Goal: Use online tool/utility: Utilize a website feature to perform a specific function

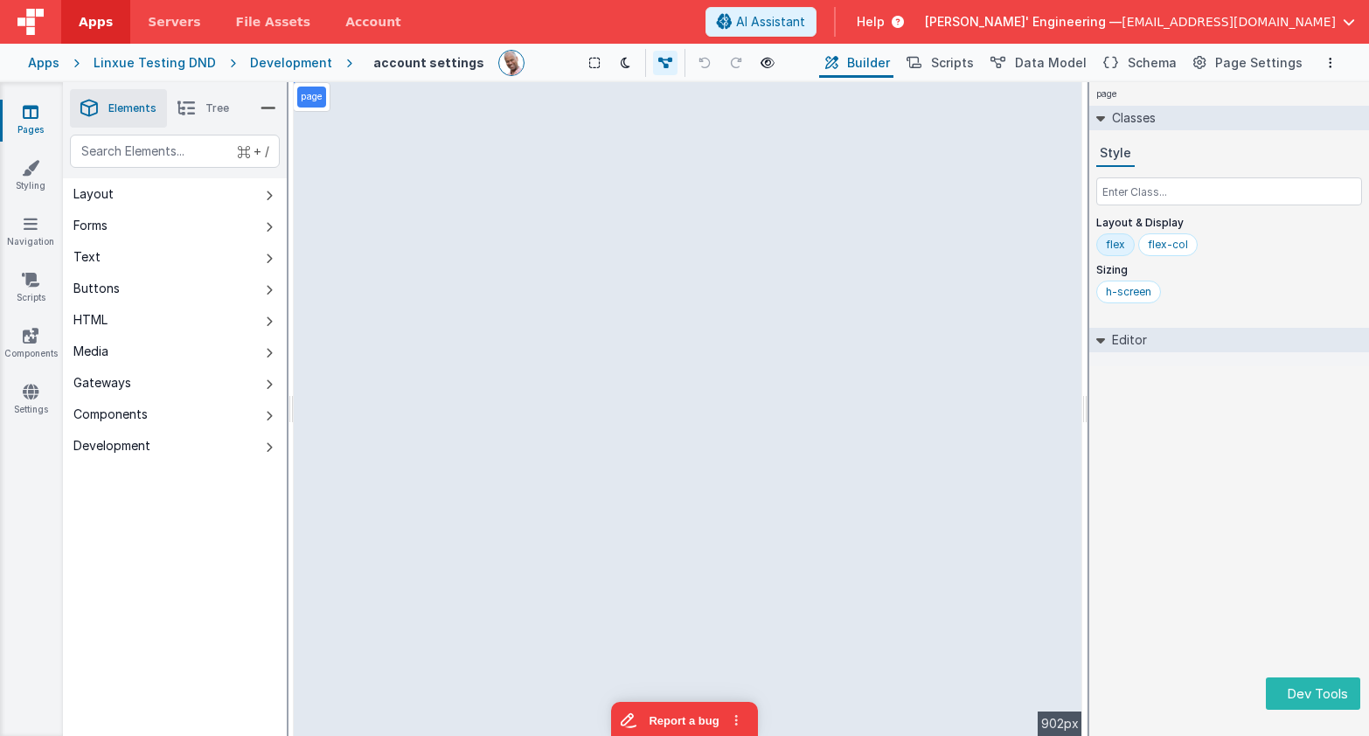
click at [237, 663] on div "+ / Layout Forms Text Buttons HTML Media Gateways Components Development Page P…" at bounding box center [175, 477] width 224 height 684
click at [179, 510] on div "+ / Layout Forms Text Buttons HTML Media Gateways Components Development Page P…" at bounding box center [175, 477] width 224 height 684
click at [1158, 421] on div "page Classes Style Layout & Display flex flex-col Sizing h-screen Editor DEV: F…" at bounding box center [1229, 409] width 280 height 654
click at [1194, 537] on div "page Classes Style Layout & Display flex flex-col Sizing h-screen Editor DEV: F…" at bounding box center [1229, 409] width 280 height 654
click at [1299, 691] on button "Dev Tools" at bounding box center [1313, 693] width 94 height 32
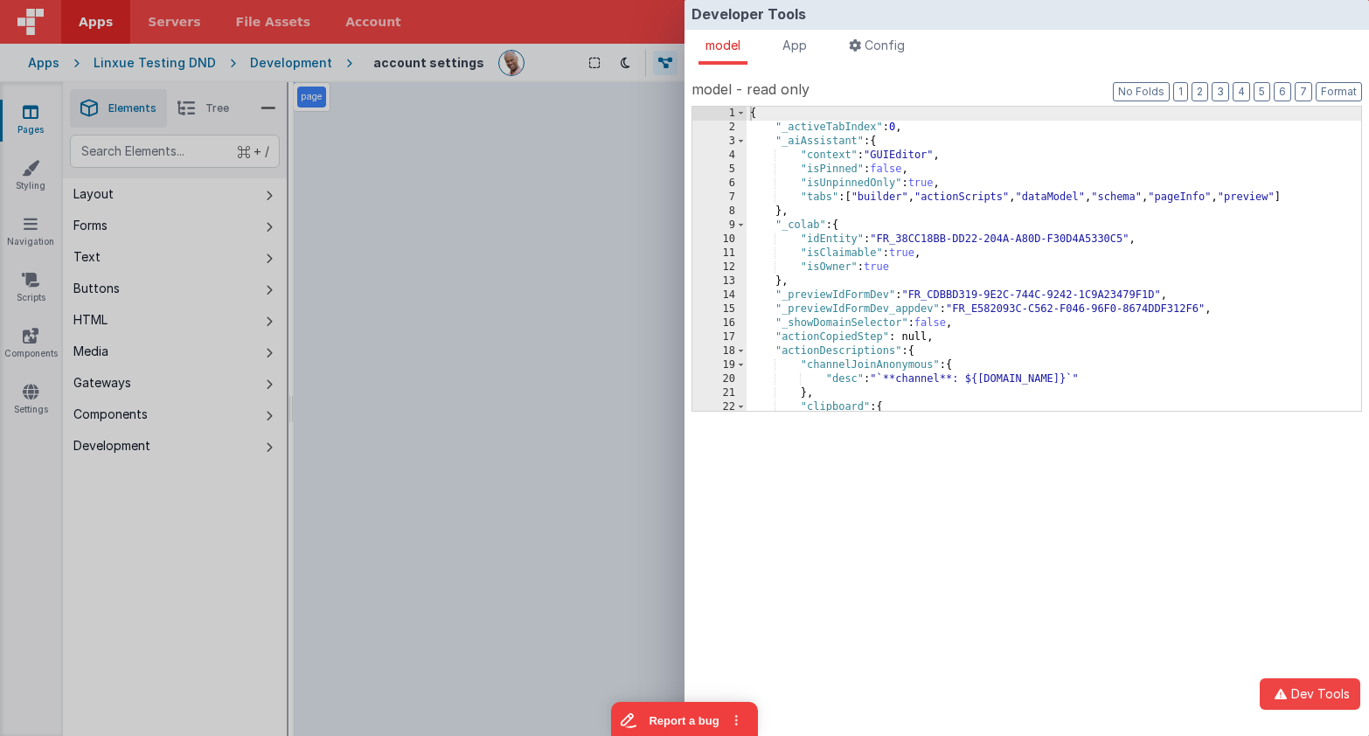
drag, startPoint x: 807, startPoint y: 45, endPoint x: 1182, endPoint y: 111, distance: 380.9
click at [807, 45] on span "App" at bounding box center [794, 45] width 24 height 15
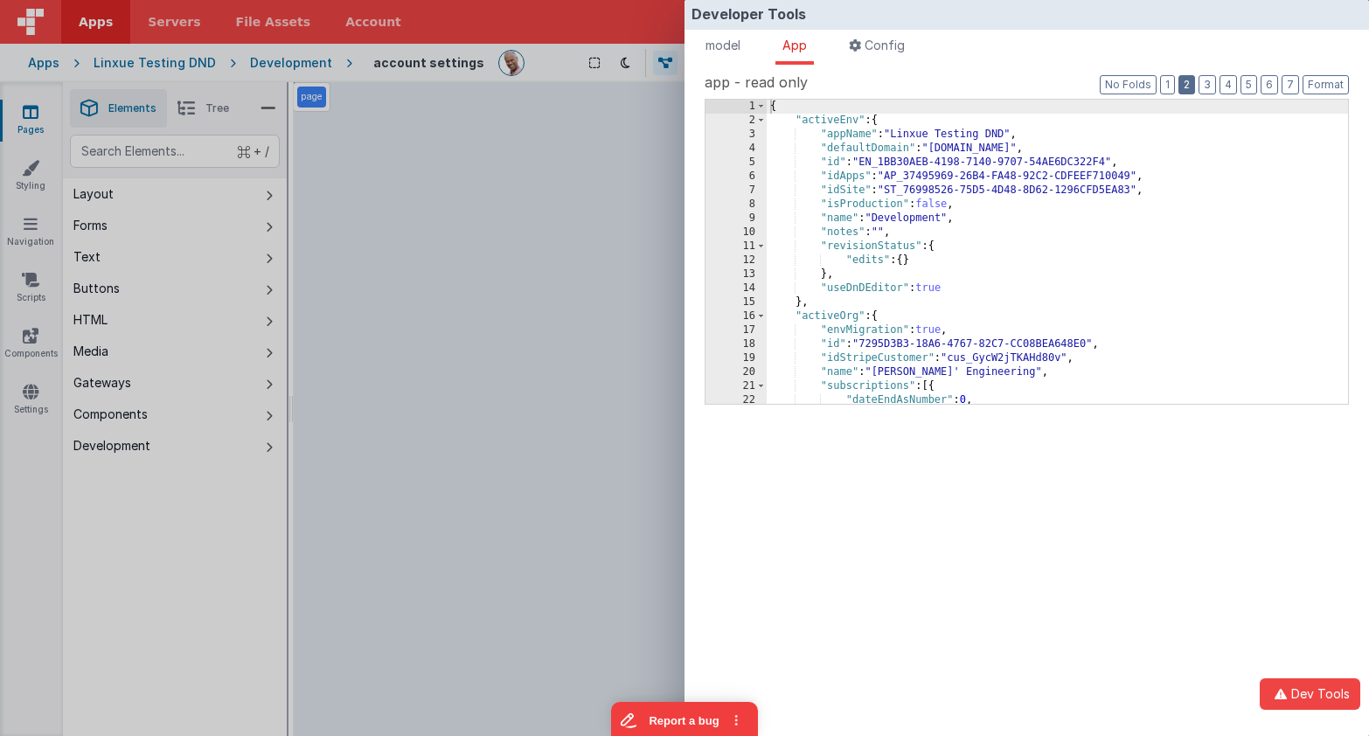
click at [1188, 88] on button "2" at bounding box center [1186, 84] width 17 height 19
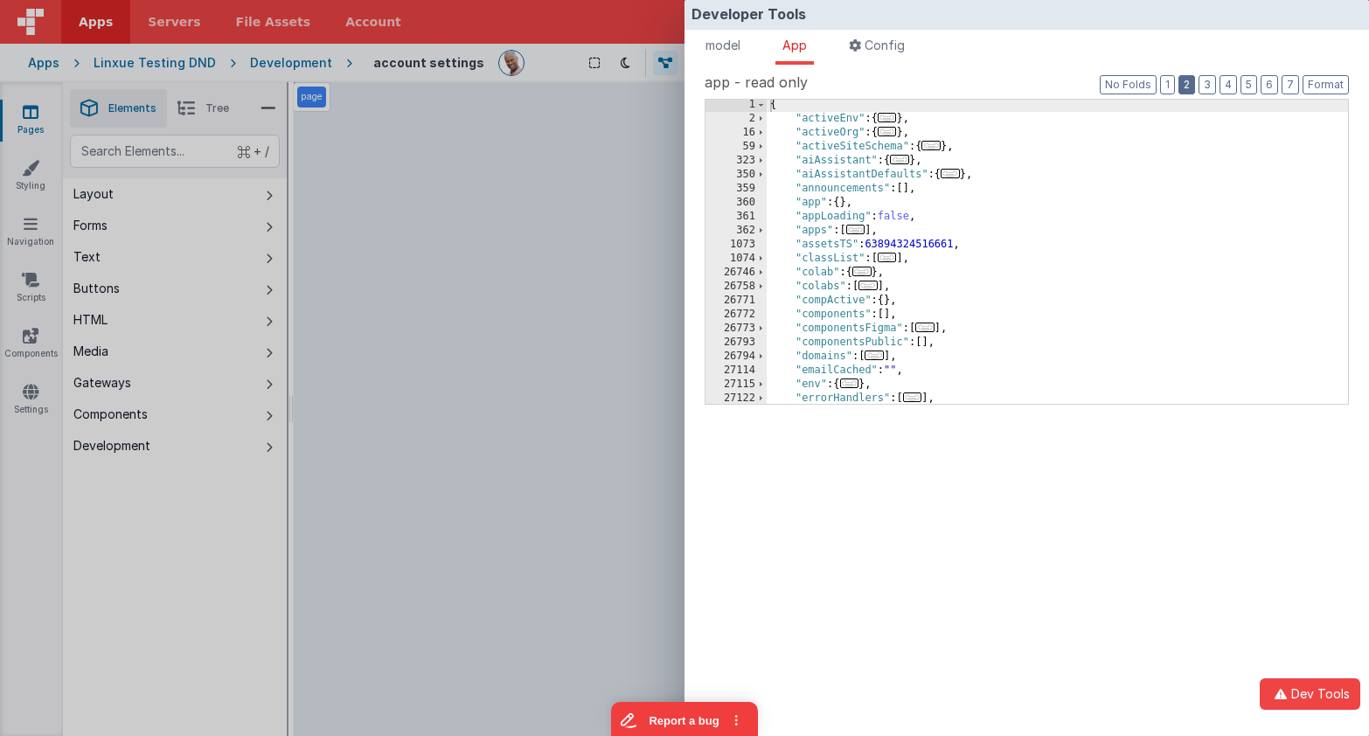
scroll to position [29, 0]
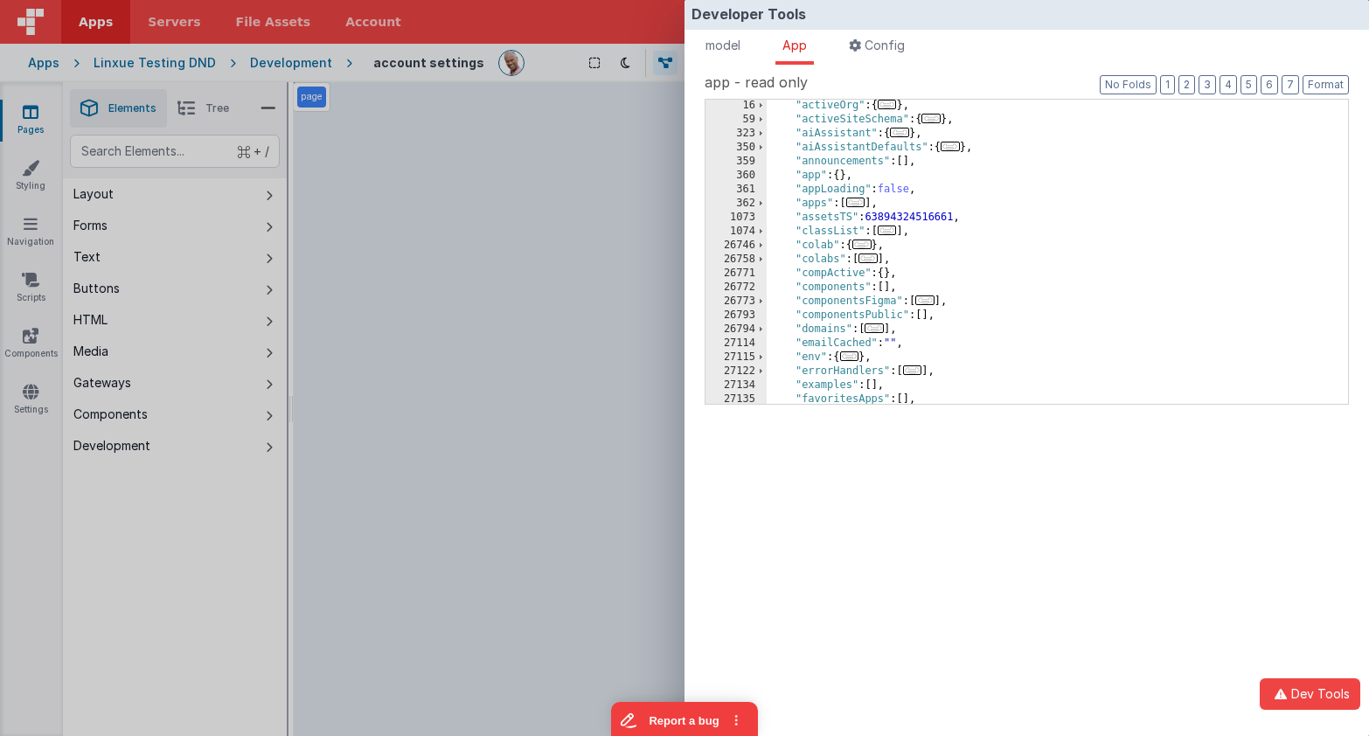
click at [931, 302] on span "..." at bounding box center [924, 300] width 19 height 10
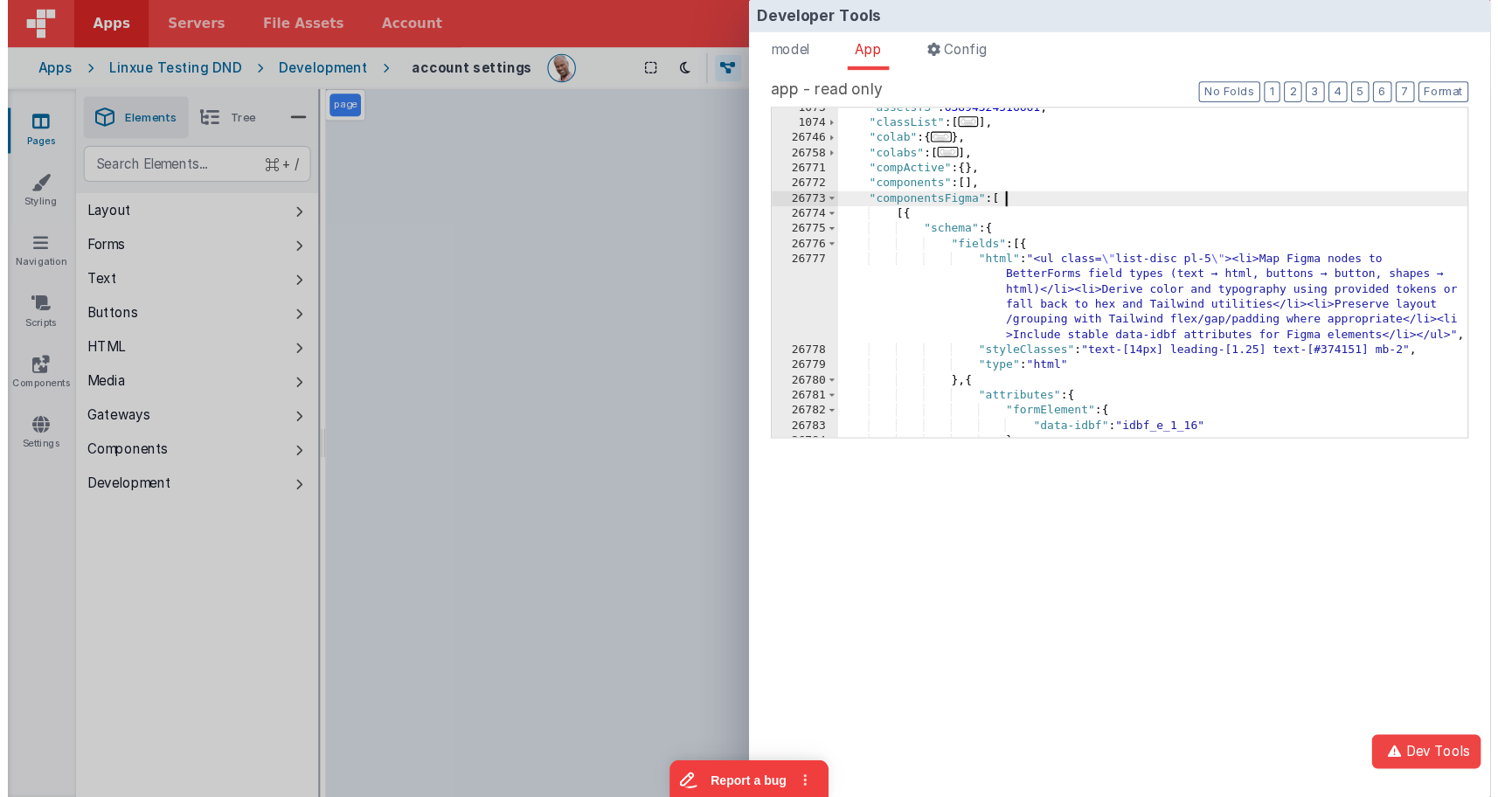
scroll to position [161, 0]
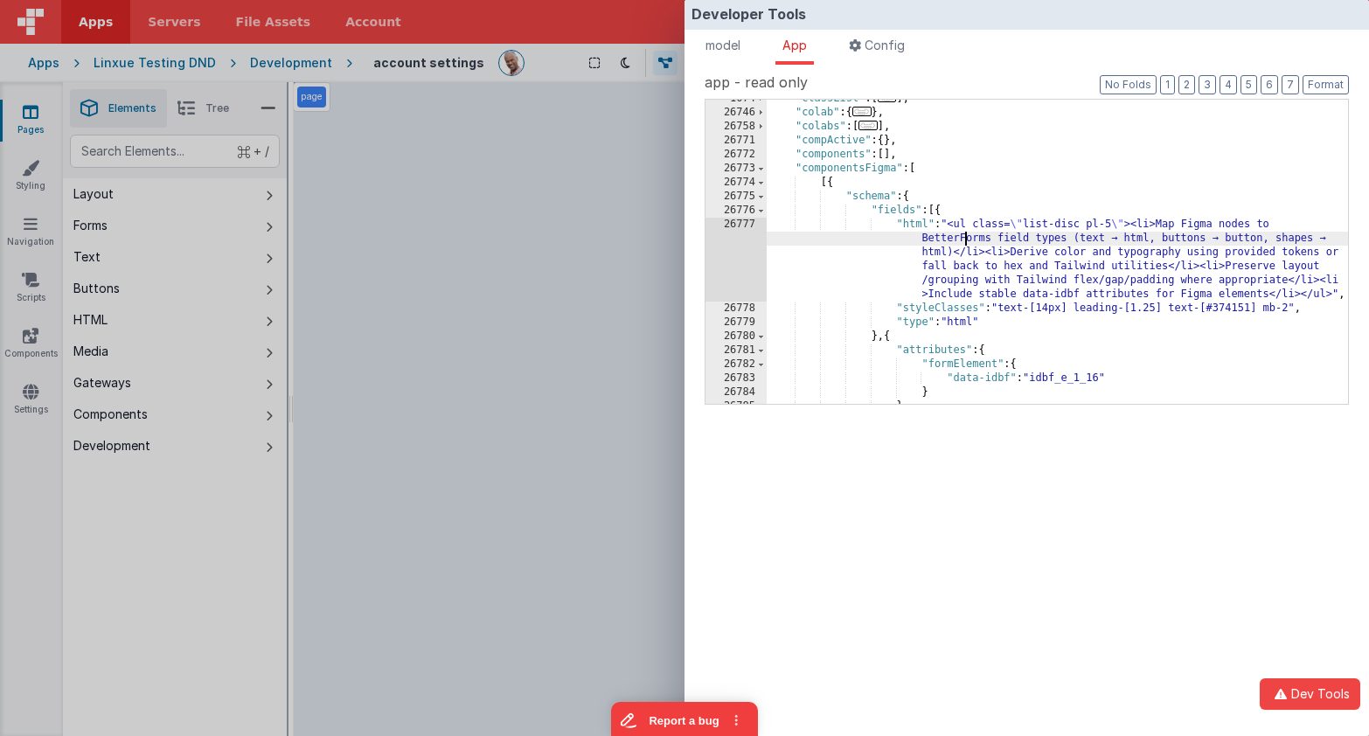
drag, startPoint x: 968, startPoint y: 243, endPoint x: 963, endPoint y: 227, distance: 16.3
click at [968, 243] on div ""classList" : [ ... ] , "colab" : { ... } , "colabs" : [ ... ] , "compActive" :…" at bounding box center [1057, 258] width 581 height 332
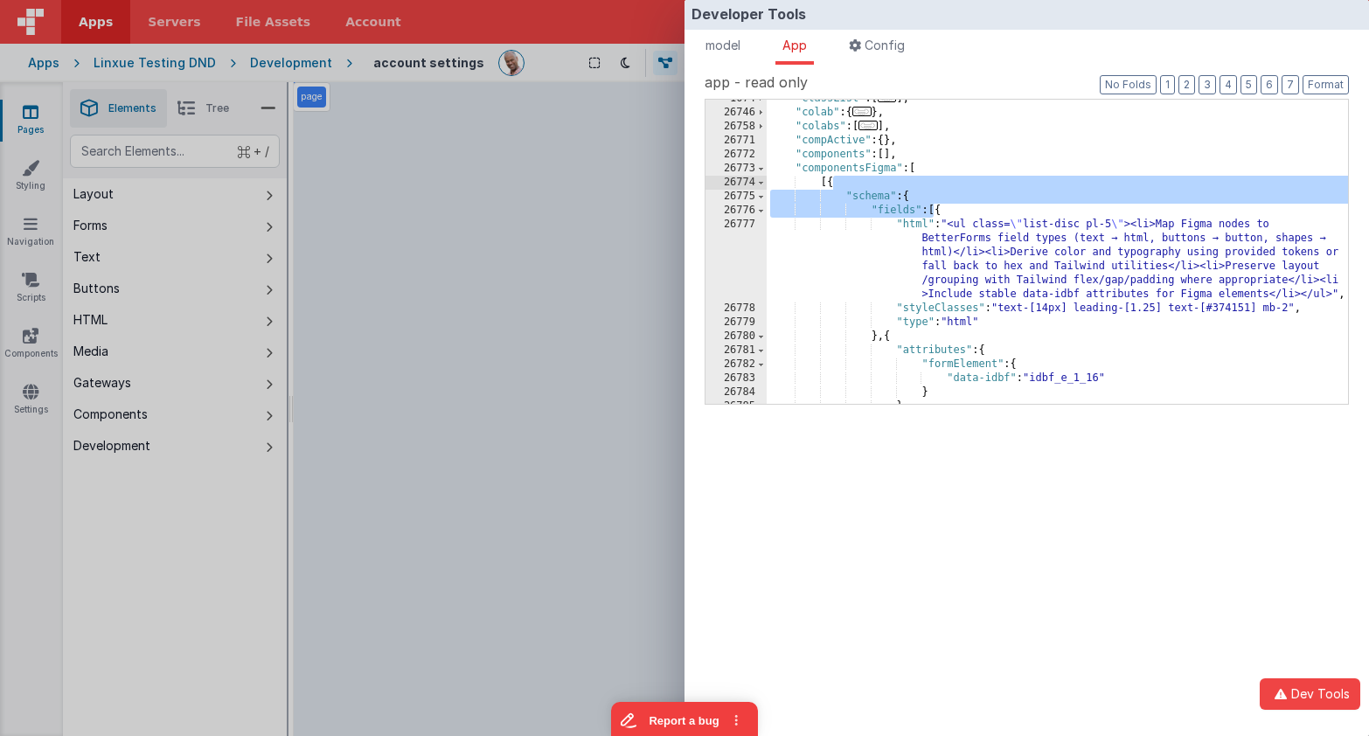
drag, startPoint x: 932, startPoint y: 212, endPoint x: 832, endPoint y: 189, distance: 102.2
click at [832, 189] on div ""classList" : [ ... ] , "colab" : { ... } , "colabs" : [ ... ] , "compActive" :…" at bounding box center [1057, 258] width 581 height 332
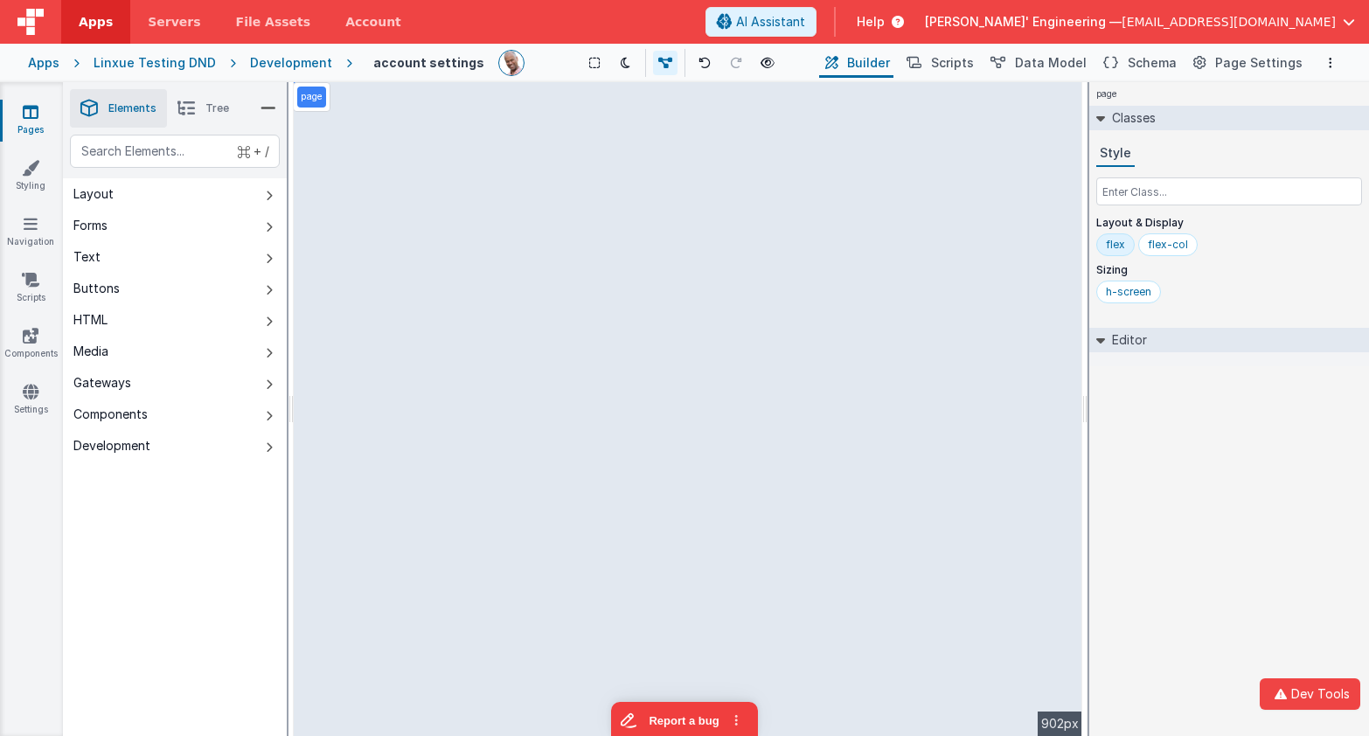
click at [545, 65] on div "Developer Tools model App Params Log (1) Misc Windows Config model - read only …" at bounding box center [684, 368] width 1369 height 736
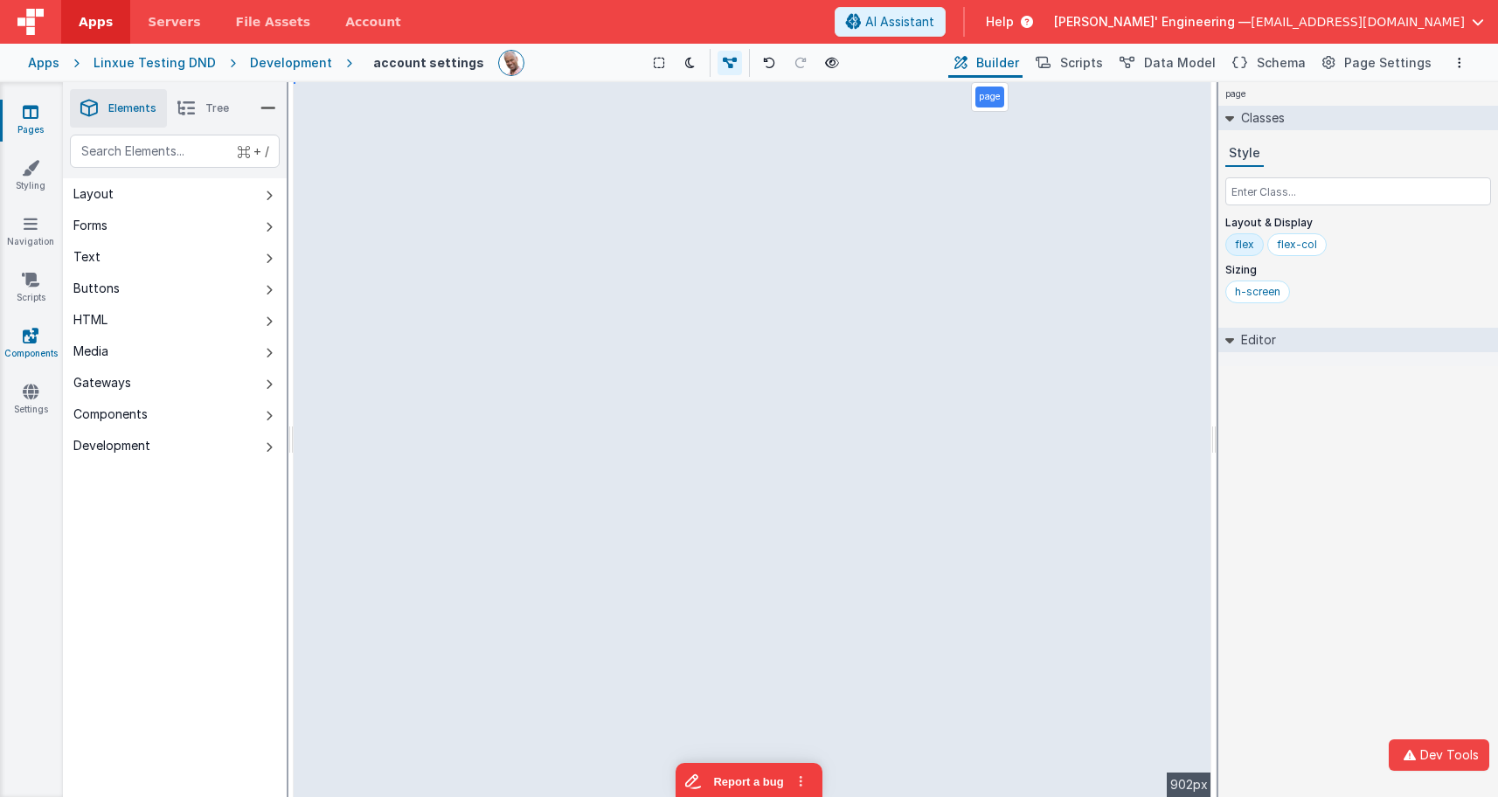
click at [22, 344] on link "Components" at bounding box center [30, 344] width 63 height 35
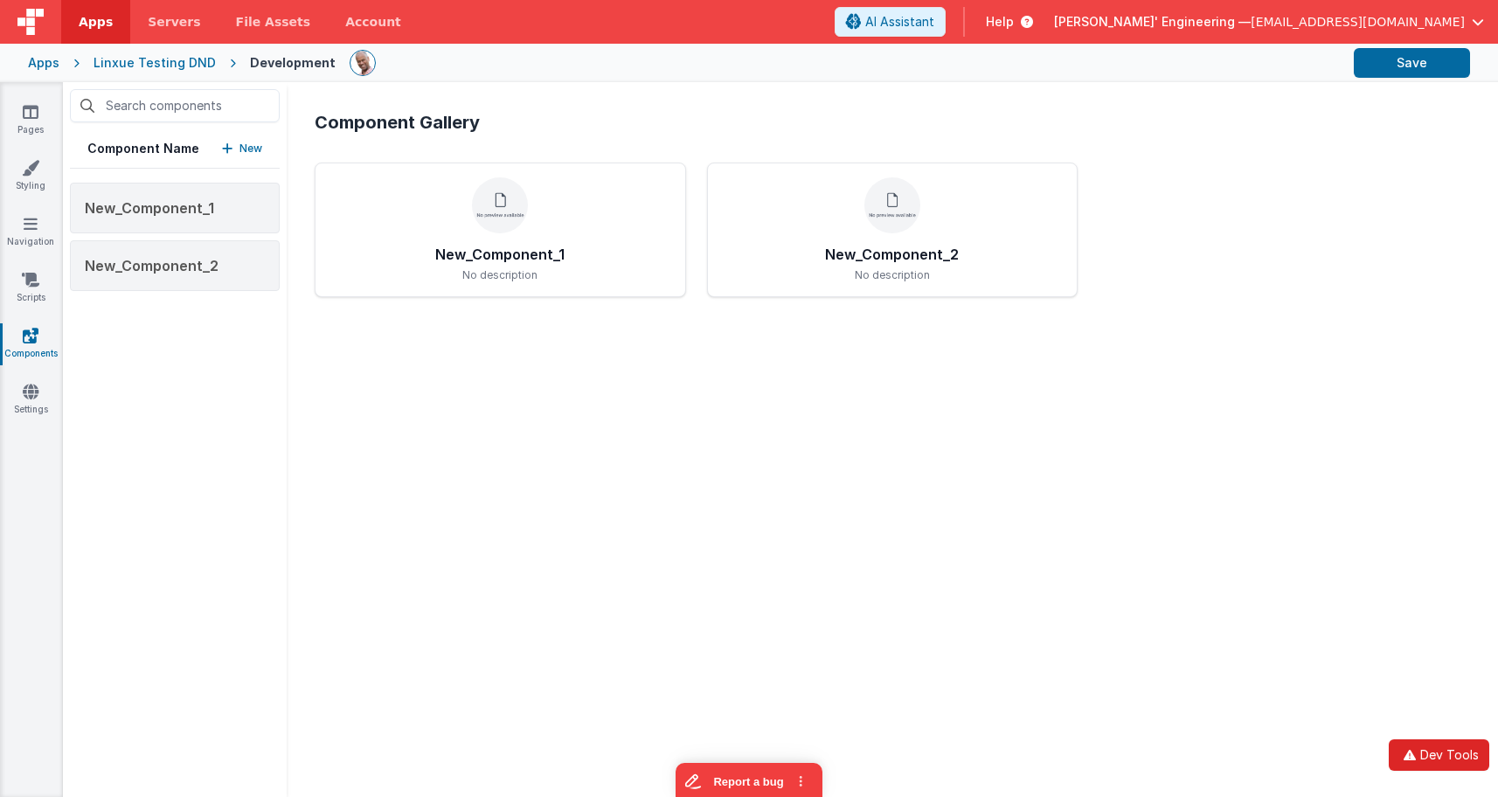
click at [1368, 735] on button "Dev Tools" at bounding box center [1439, 755] width 101 height 31
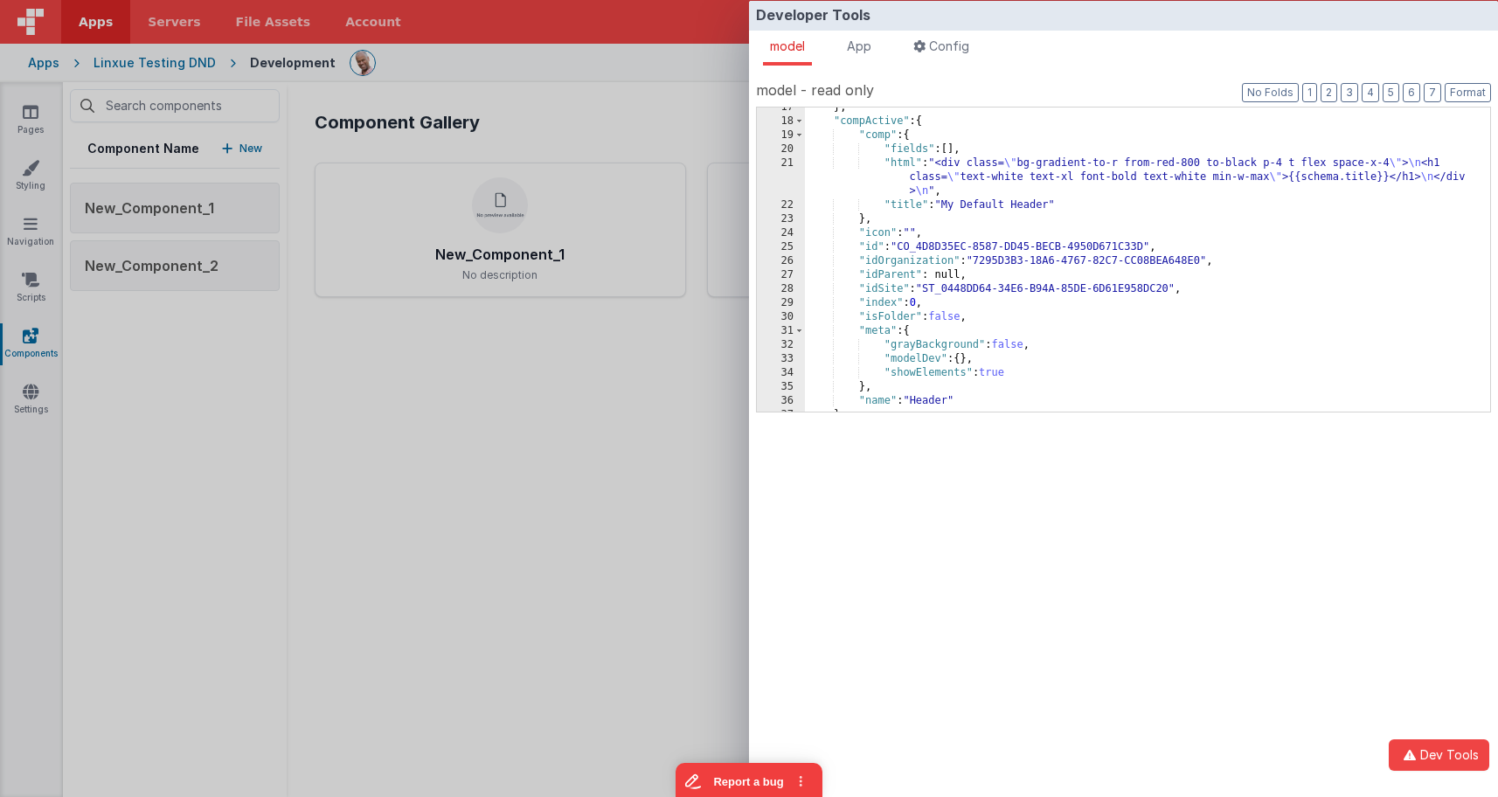
scroll to position [231, 0]
click at [802, 330] on span at bounding box center [800, 331] width 10 height 14
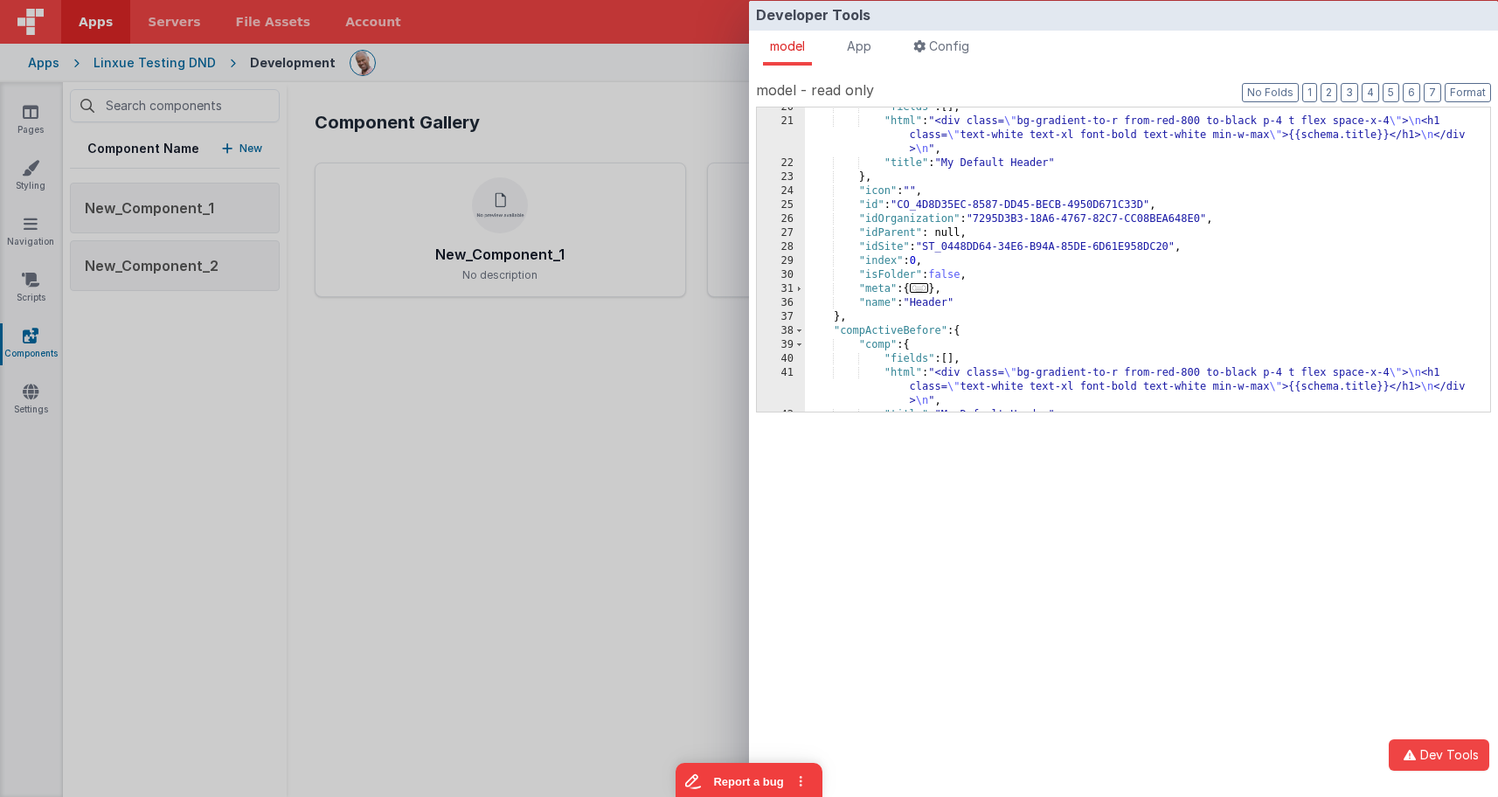
scroll to position [273, 0]
click at [566, 376] on div "Developer Tools model App Params Log (2) Misc Windows Config model - read only …" at bounding box center [749, 398] width 1498 height 797
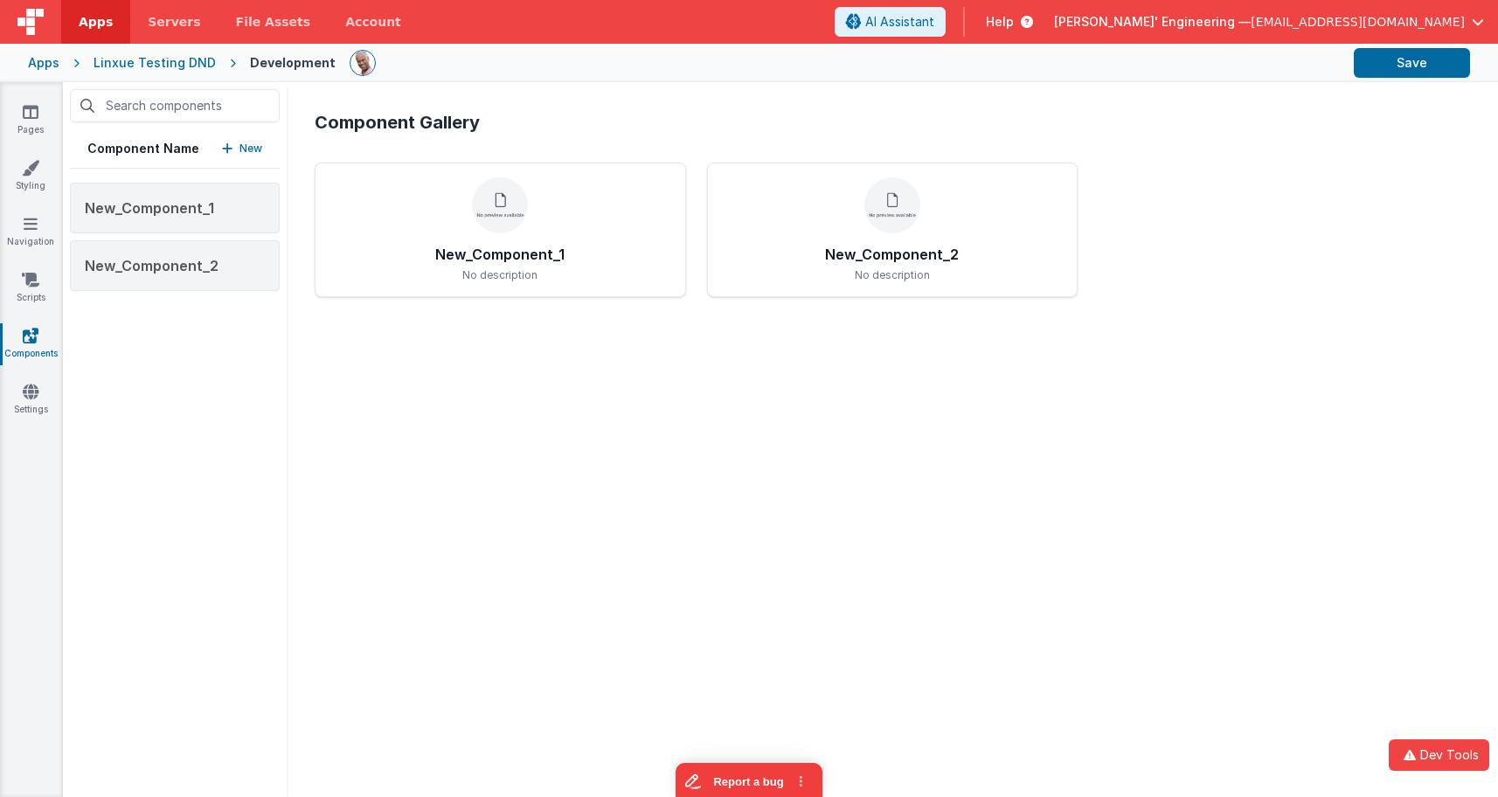
click at [575, 263] on div "New_Component_1 No description" at bounding box center [501, 230] width 372 height 135
click at [811, 205] on div "New_Component_2 No description" at bounding box center [893, 230] width 372 height 135
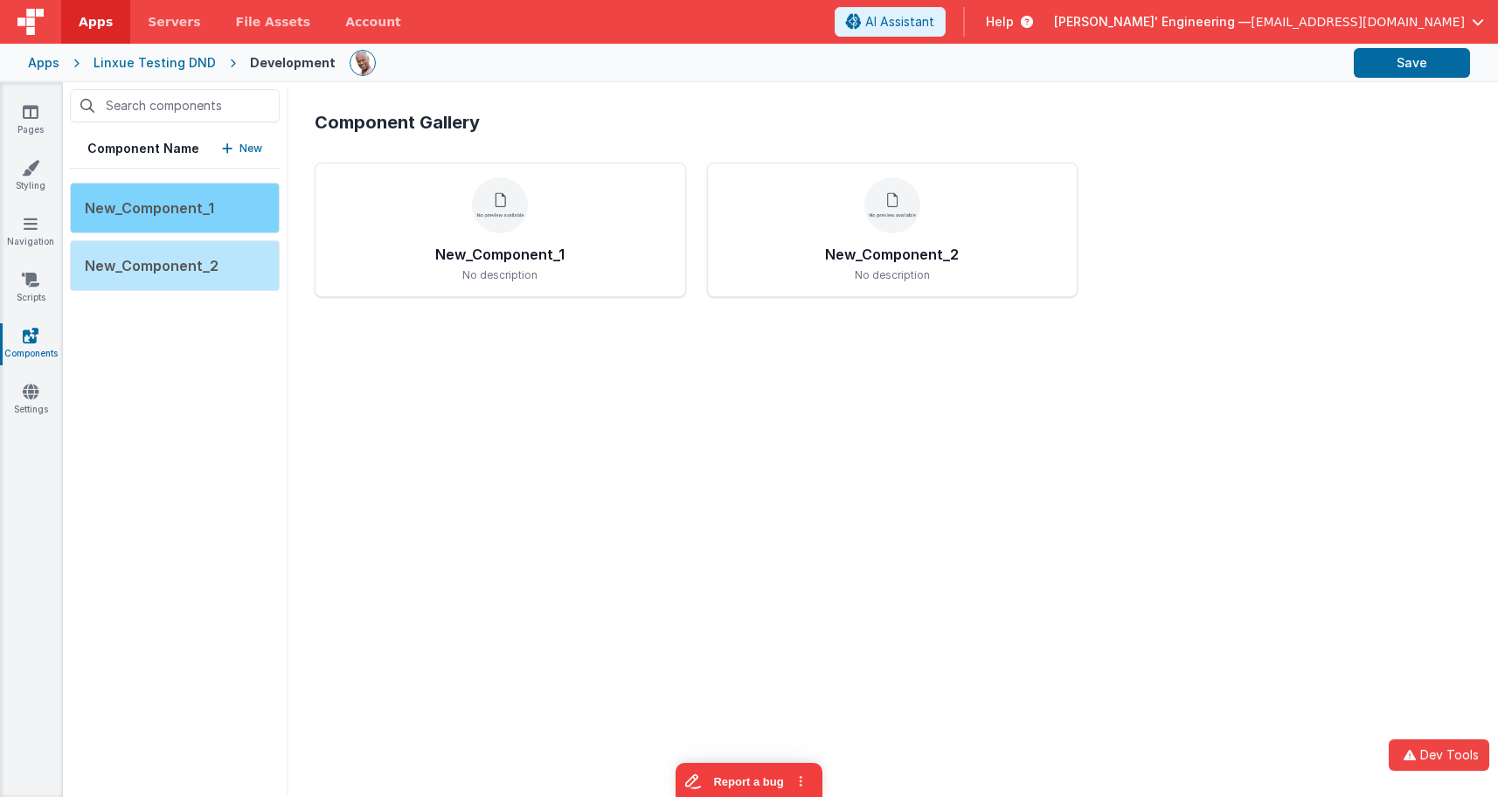
click at [264, 203] on div "New_Component_1" at bounding box center [175, 208] width 210 height 51
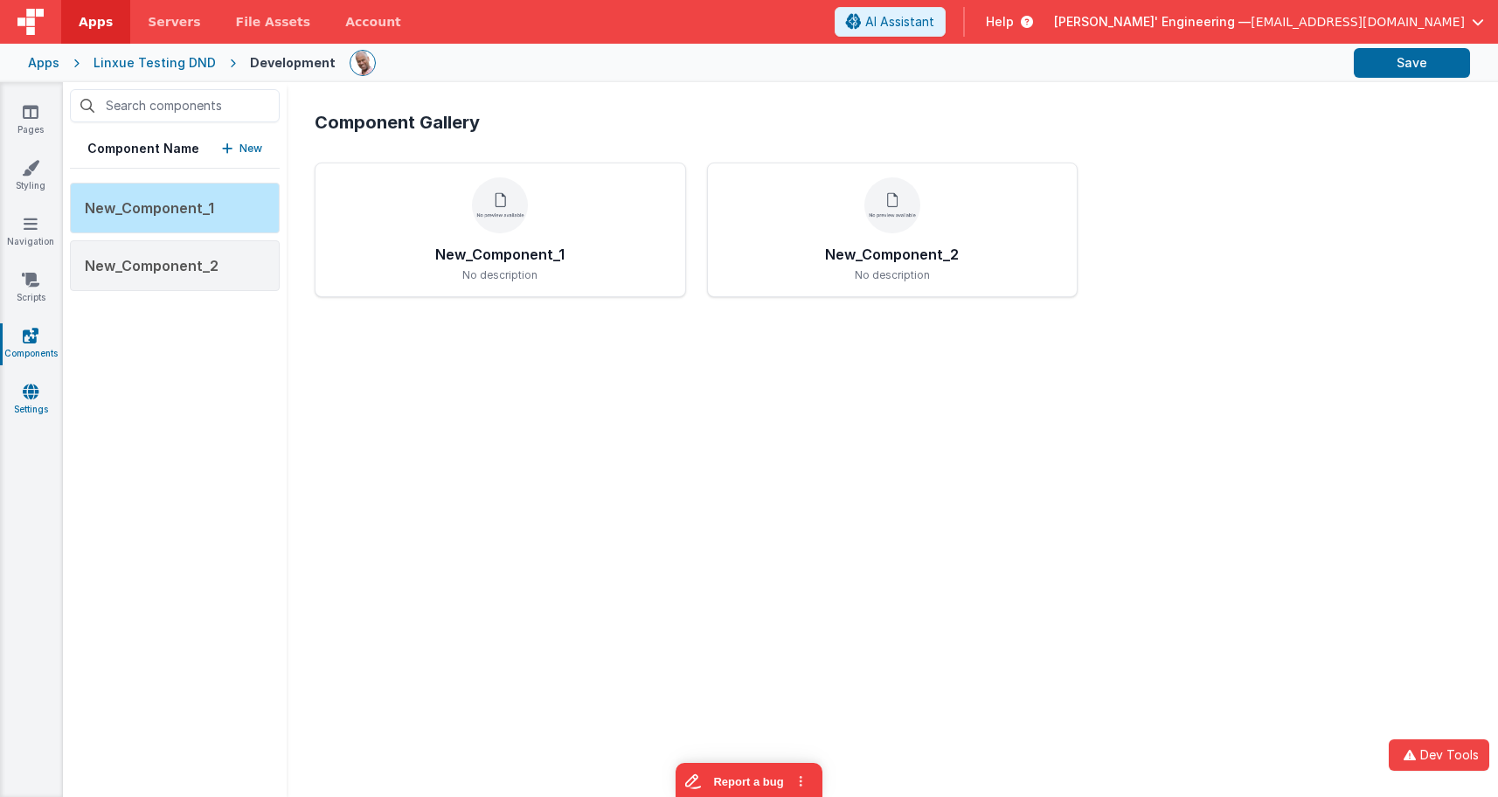
click at [30, 384] on icon at bounding box center [31, 391] width 16 height 17
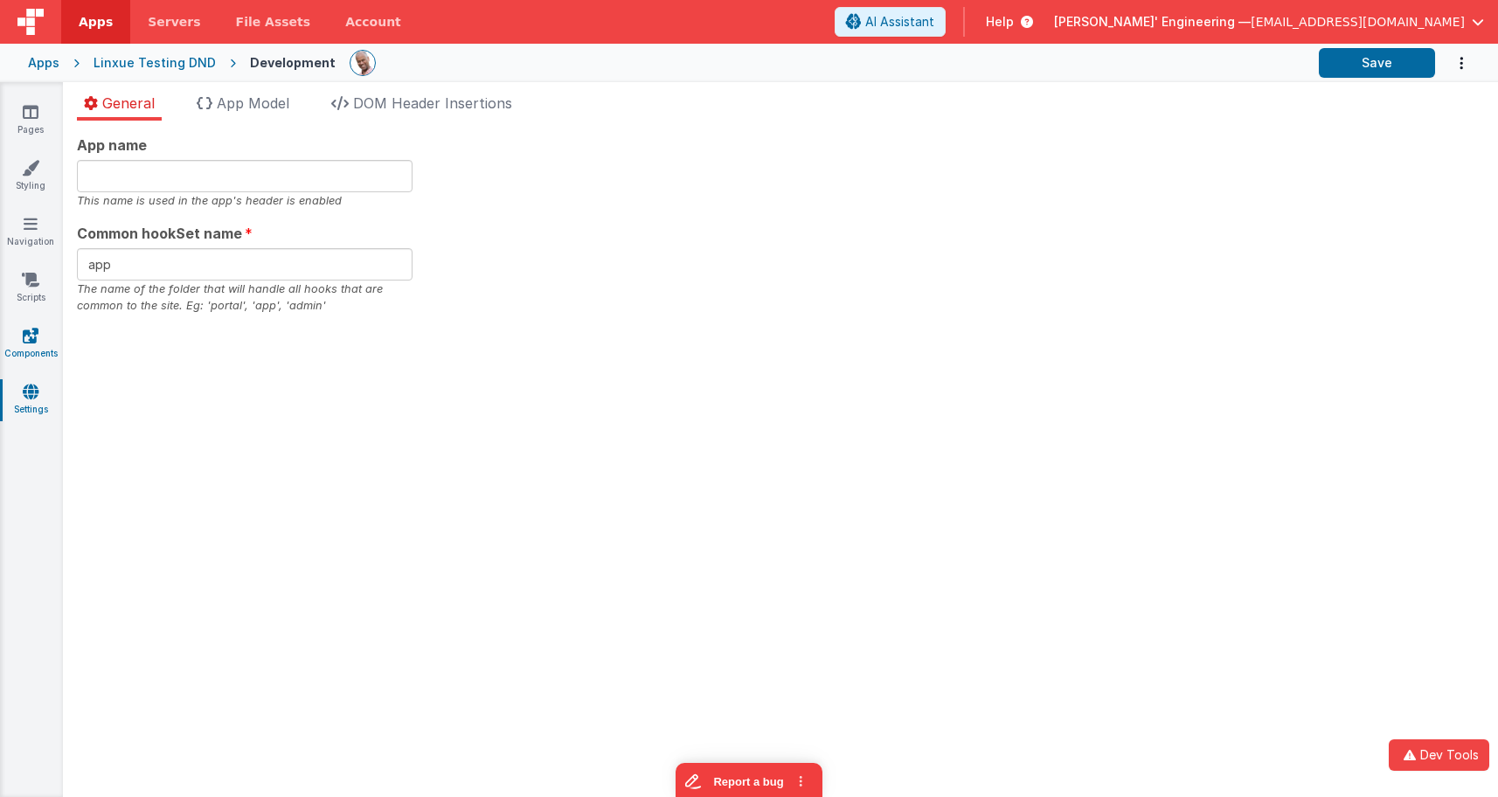
click at [23, 337] on icon at bounding box center [31, 335] width 16 height 17
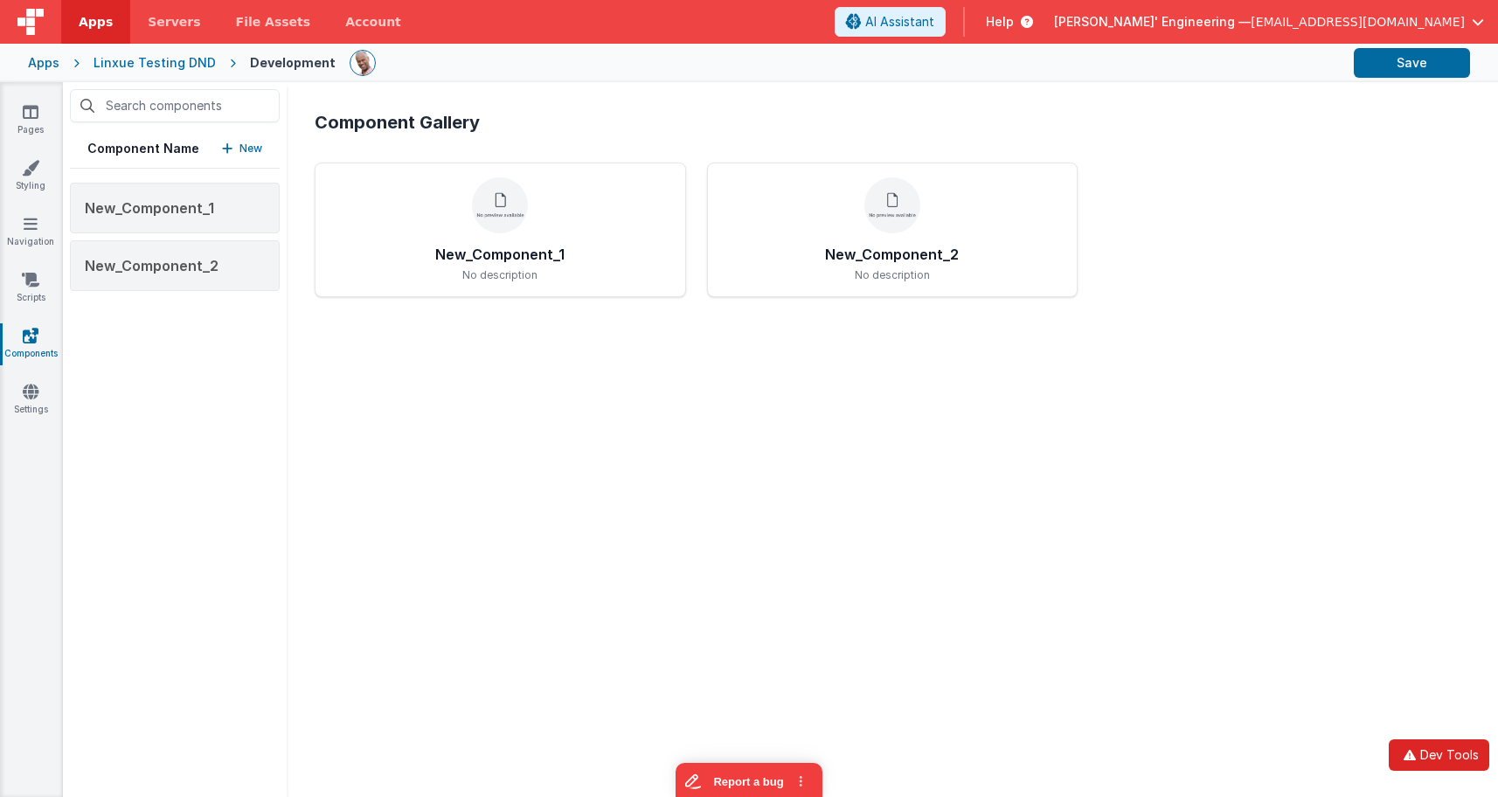
click at [1427, 750] on button "Dev Tools" at bounding box center [1439, 755] width 101 height 31
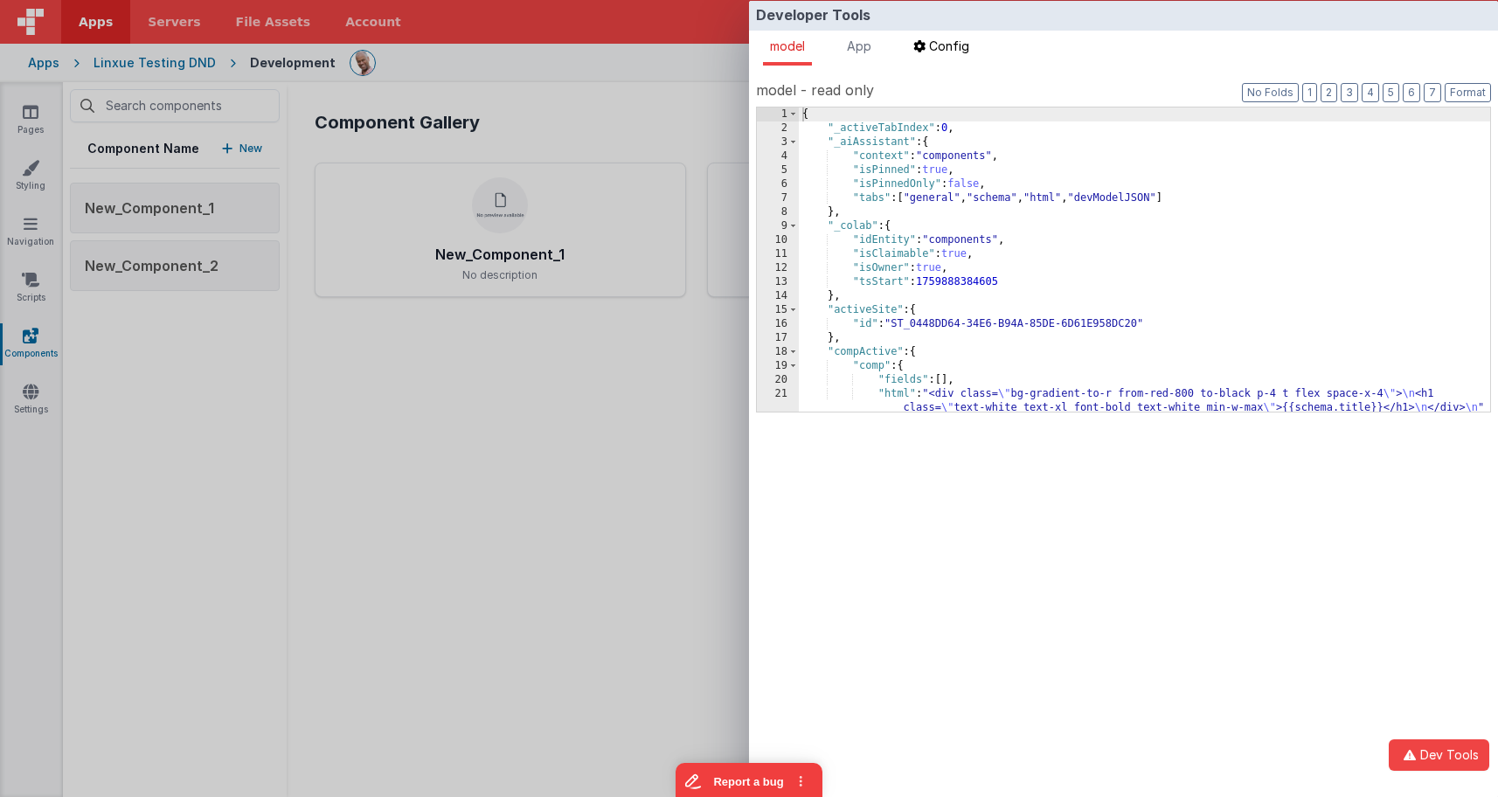
drag, startPoint x: 881, startPoint y: 44, endPoint x: 936, endPoint y: 43, distance: 55.1
click at [879, 44] on li "App" at bounding box center [859, 48] width 38 height 35
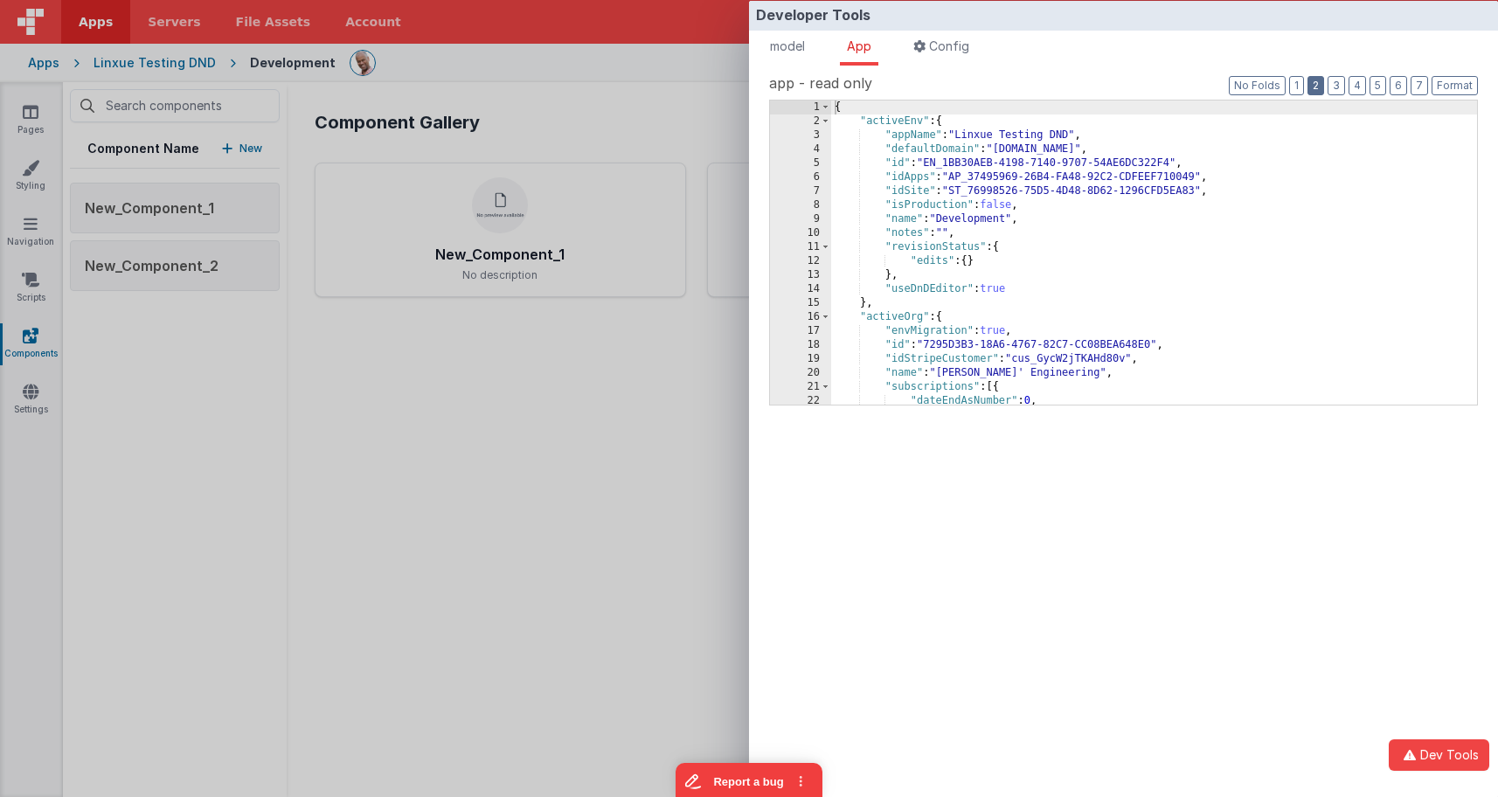
click at [1321, 80] on button "2" at bounding box center [1316, 85] width 17 height 19
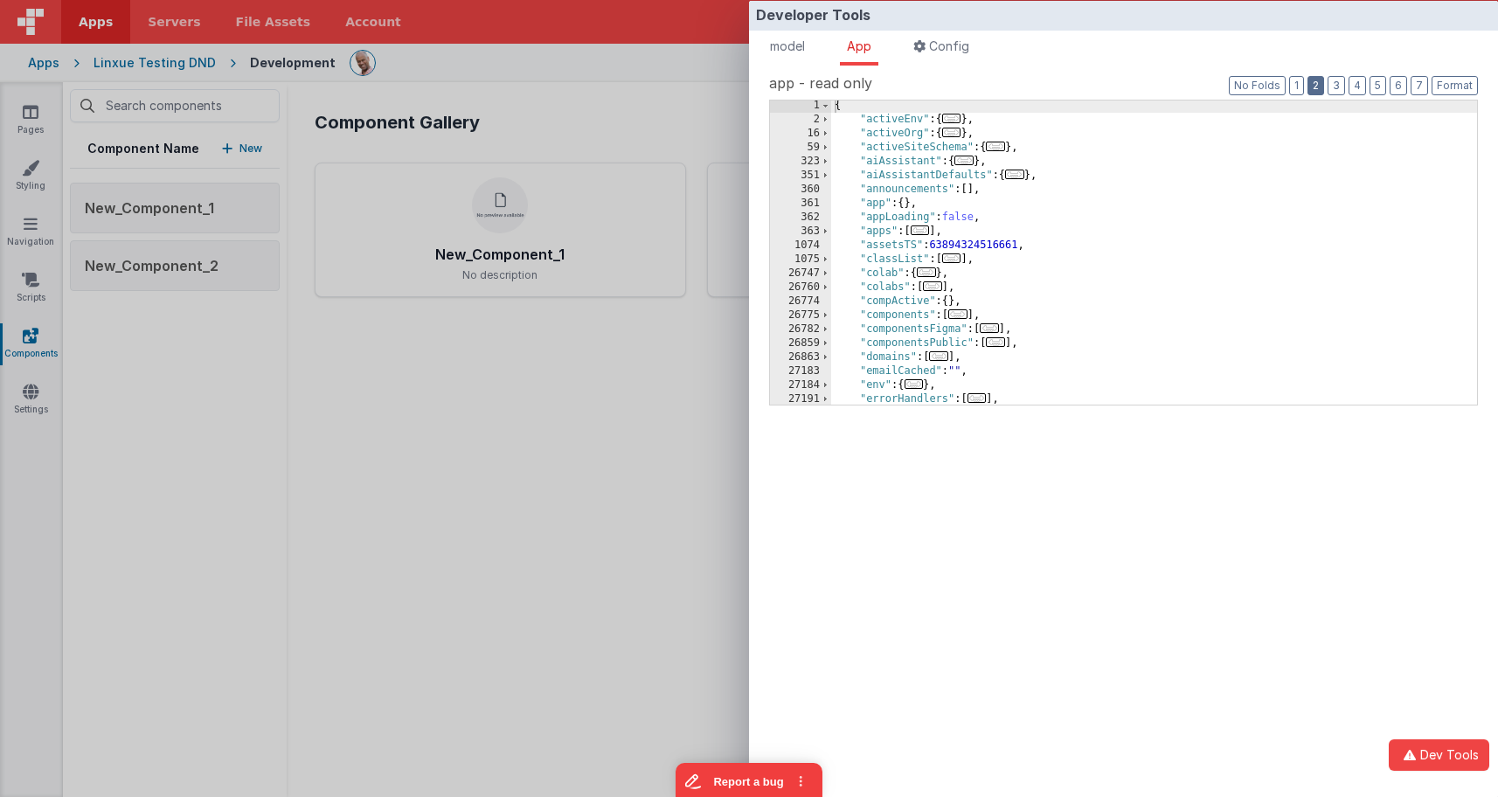
scroll to position [1, 0]
drag, startPoint x: 1001, startPoint y: 342, endPoint x: 1052, endPoint y: 341, distance: 50.7
click at [1000, 342] on span "..." at bounding box center [995, 342] width 19 height 10
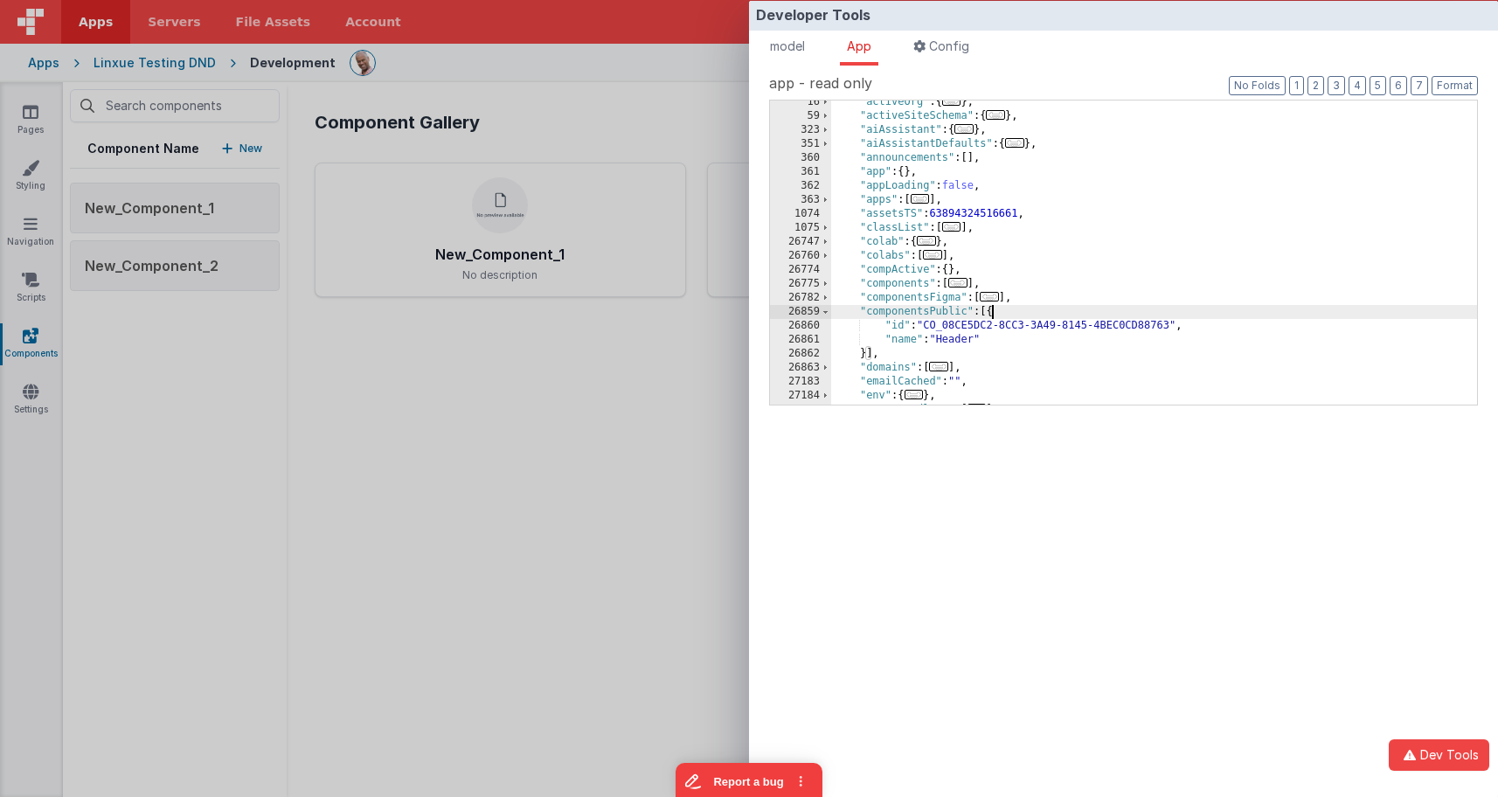
scroll to position [40, 0]
click at [926, 302] on div ""activeOrg" : { ... } , "activeSiteSchema" : { ... } , "aiAssistant" : { ... } …" at bounding box center [1154, 253] width 646 height 332
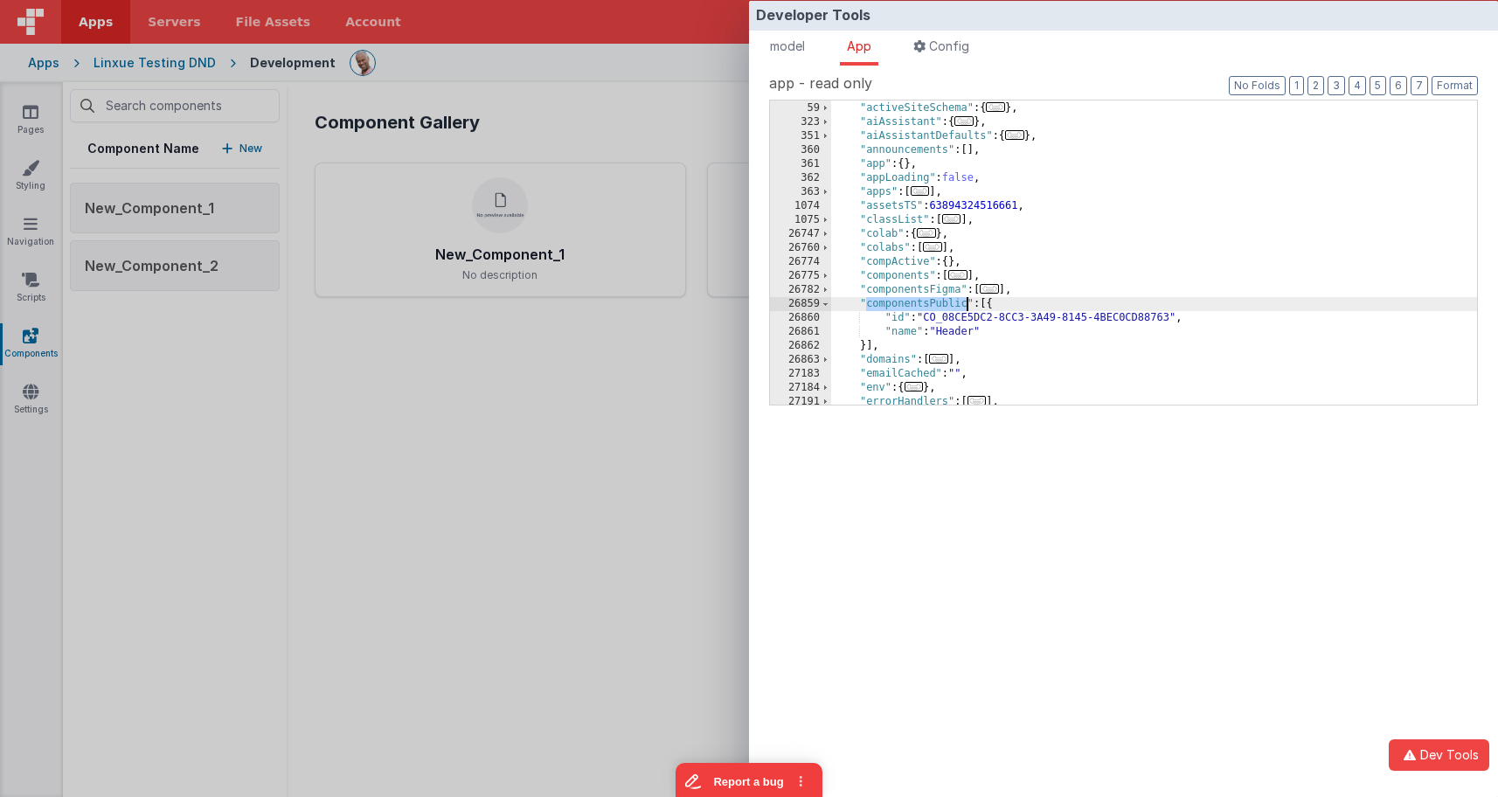
drag, startPoint x: 430, startPoint y: 429, endPoint x: 407, endPoint y: 334, distance: 98.0
click at [429, 419] on div "Developer Tools model App Params Log (5) Misc Windows Config model - read only …" at bounding box center [749, 398] width 1498 height 797
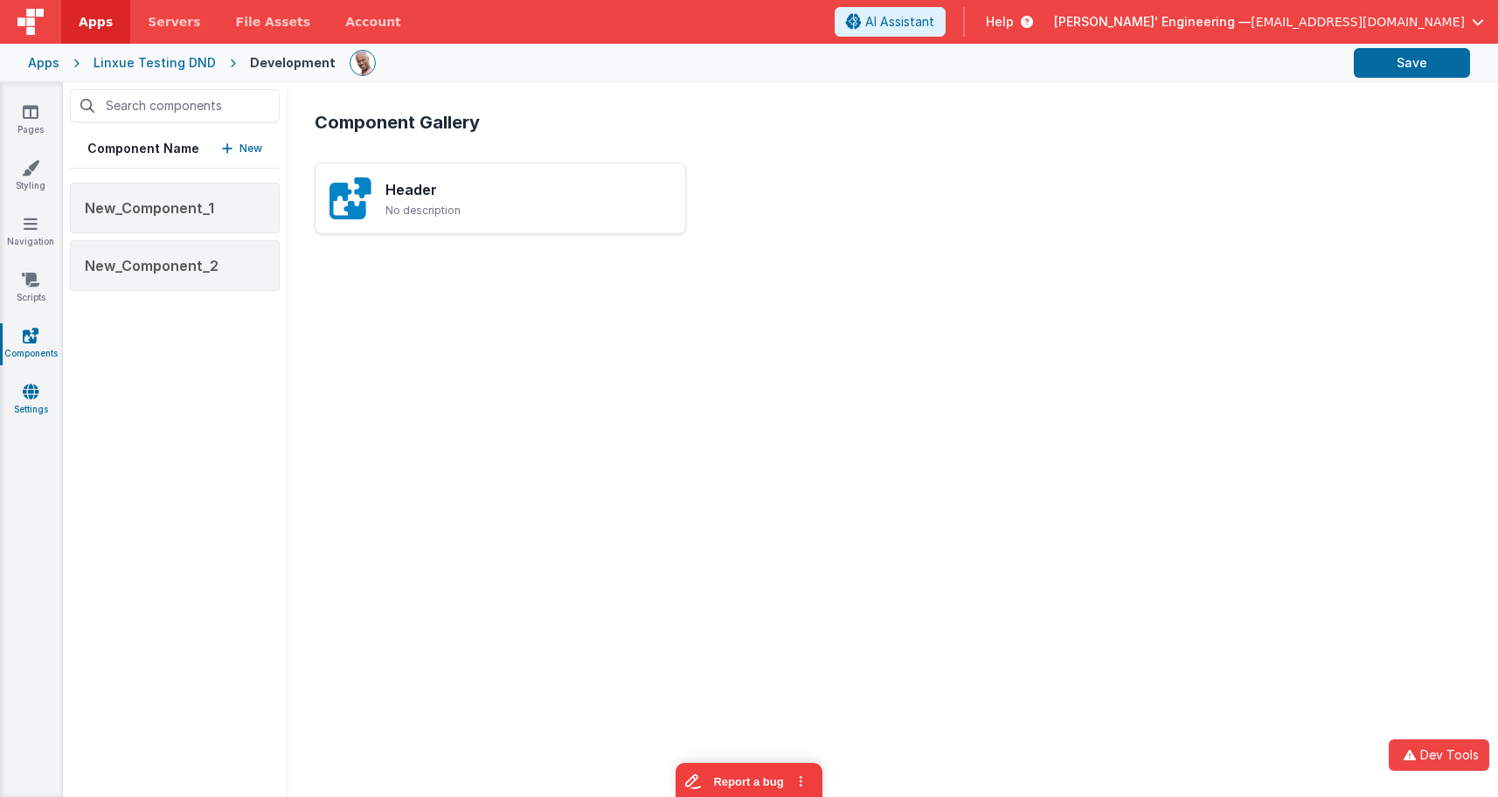
click at [40, 407] on link "Settings" at bounding box center [30, 400] width 63 height 35
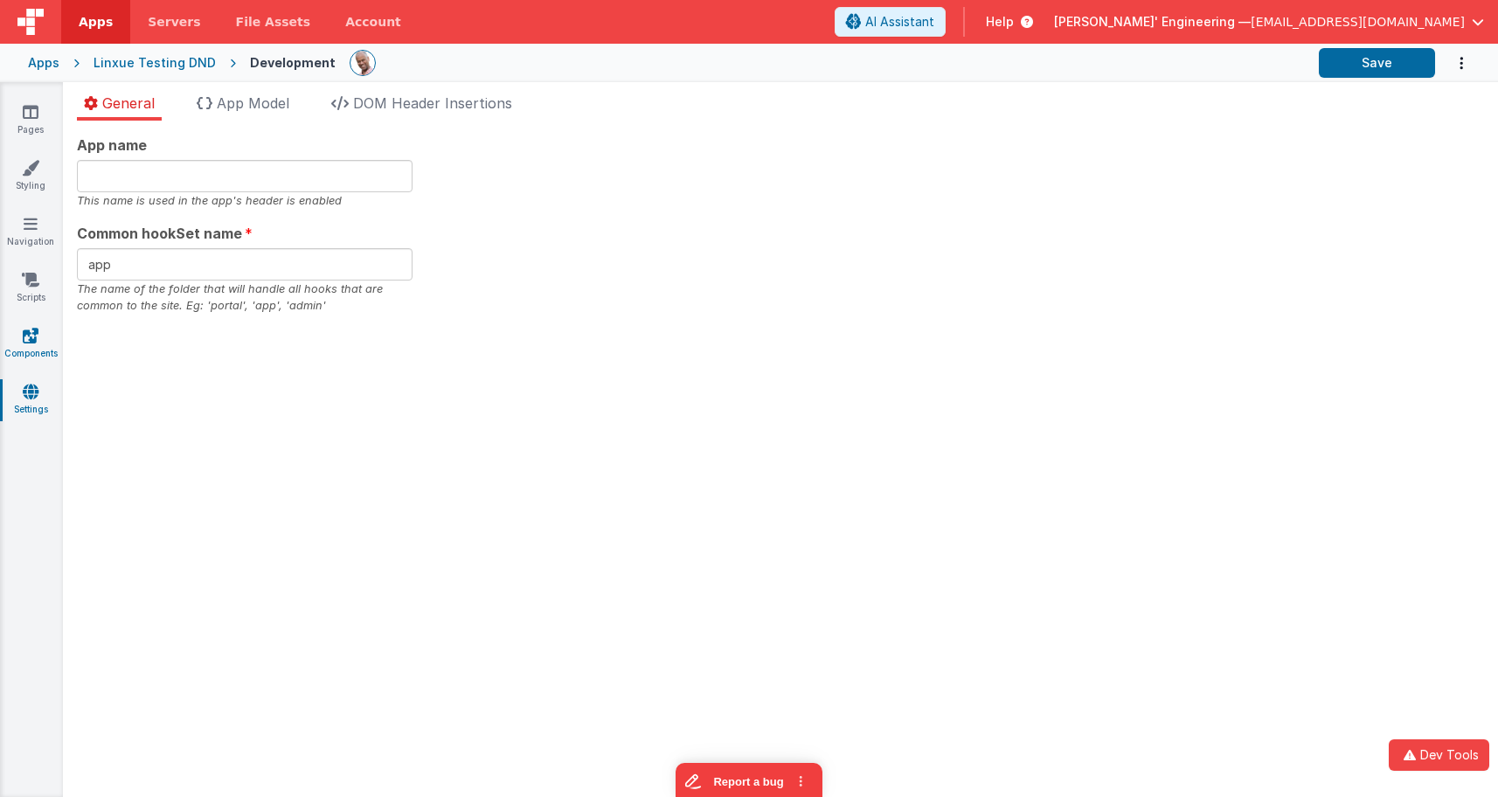
click at [38, 348] on link "Components" at bounding box center [30, 344] width 63 height 35
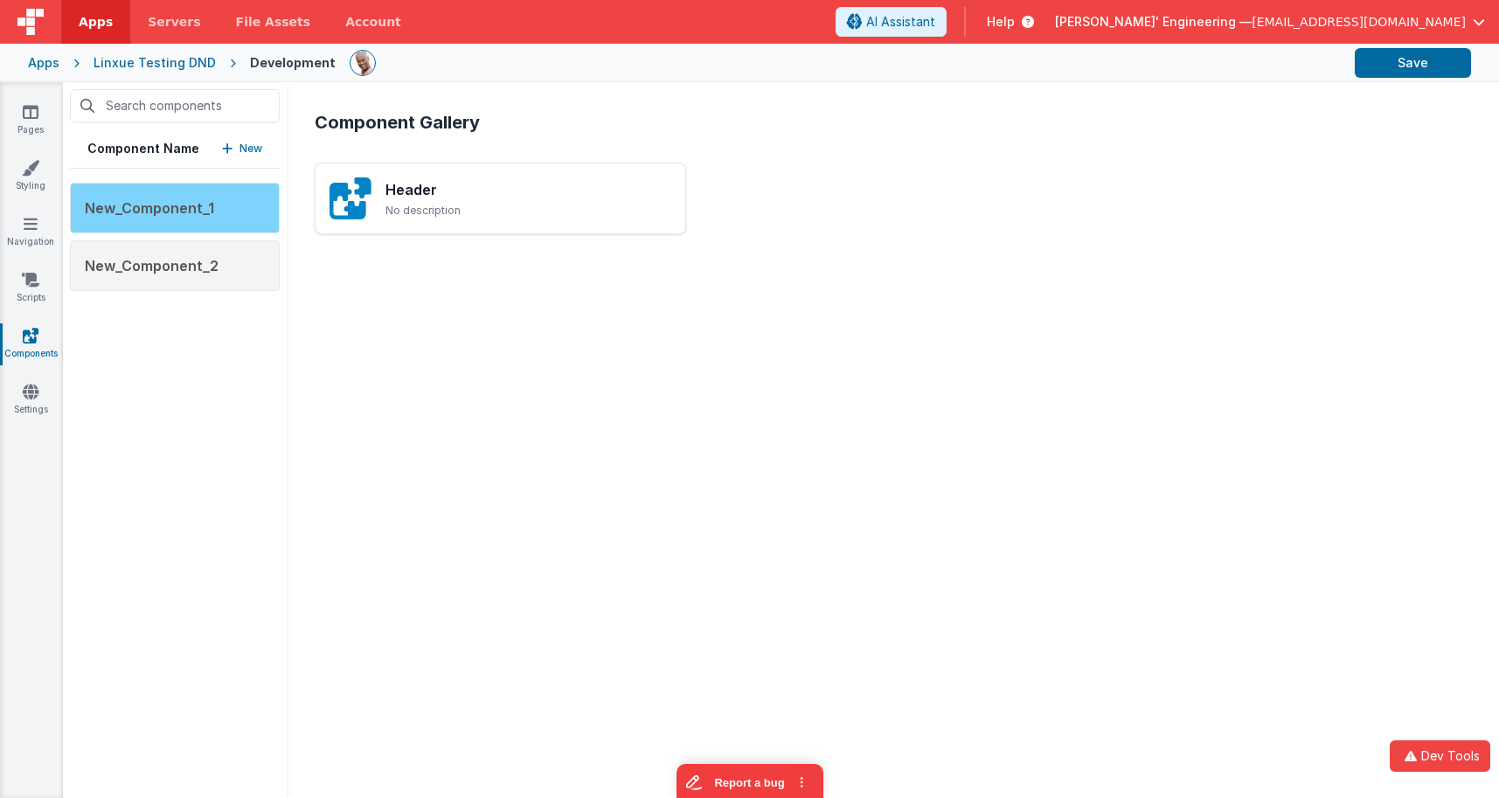
click at [174, 213] on span "New_Component_1" at bounding box center [149, 207] width 129 height 17
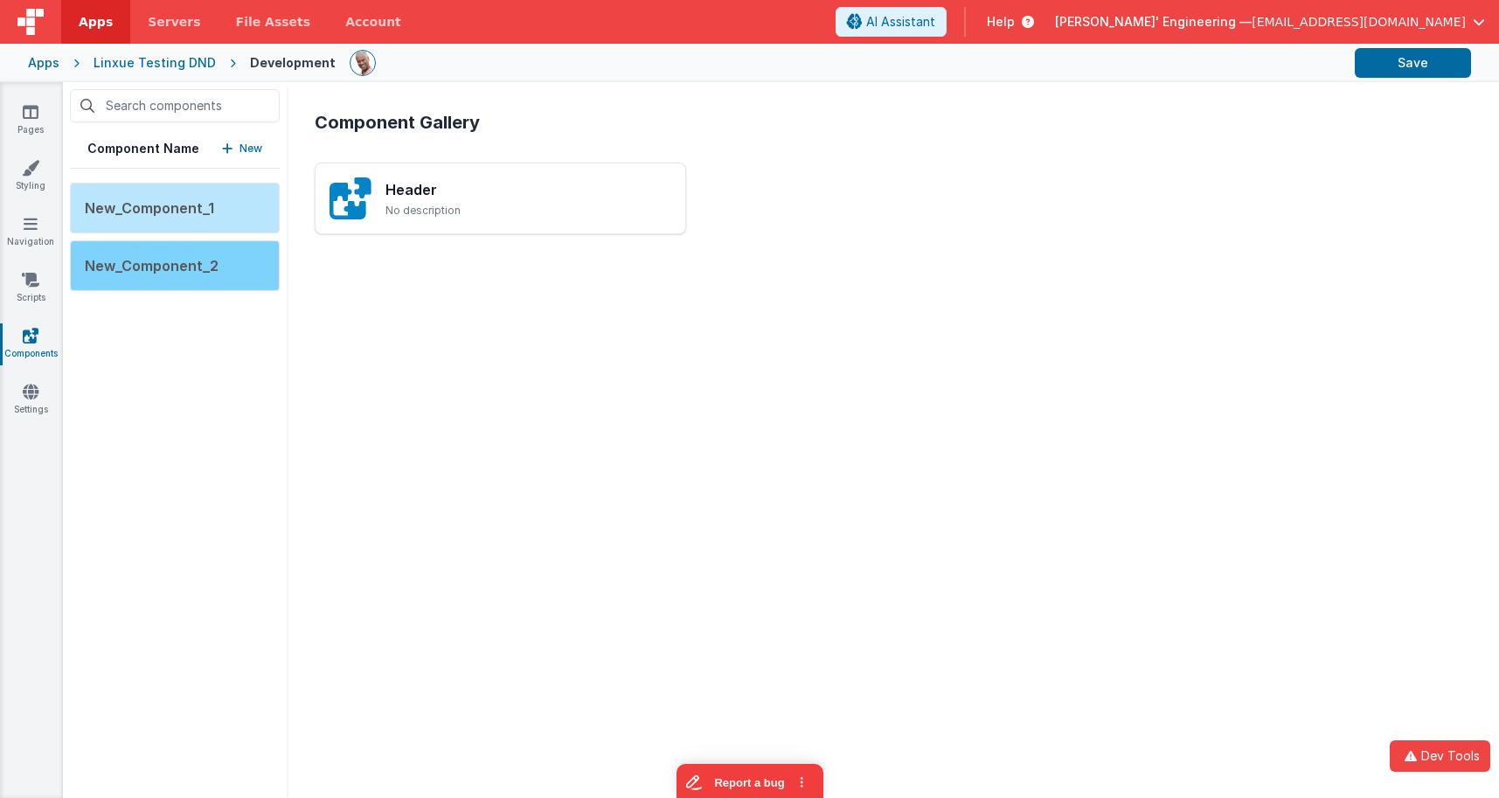
click at [233, 265] on div "New_Component_2" at bounding box center [175, 265] width 210 height 51
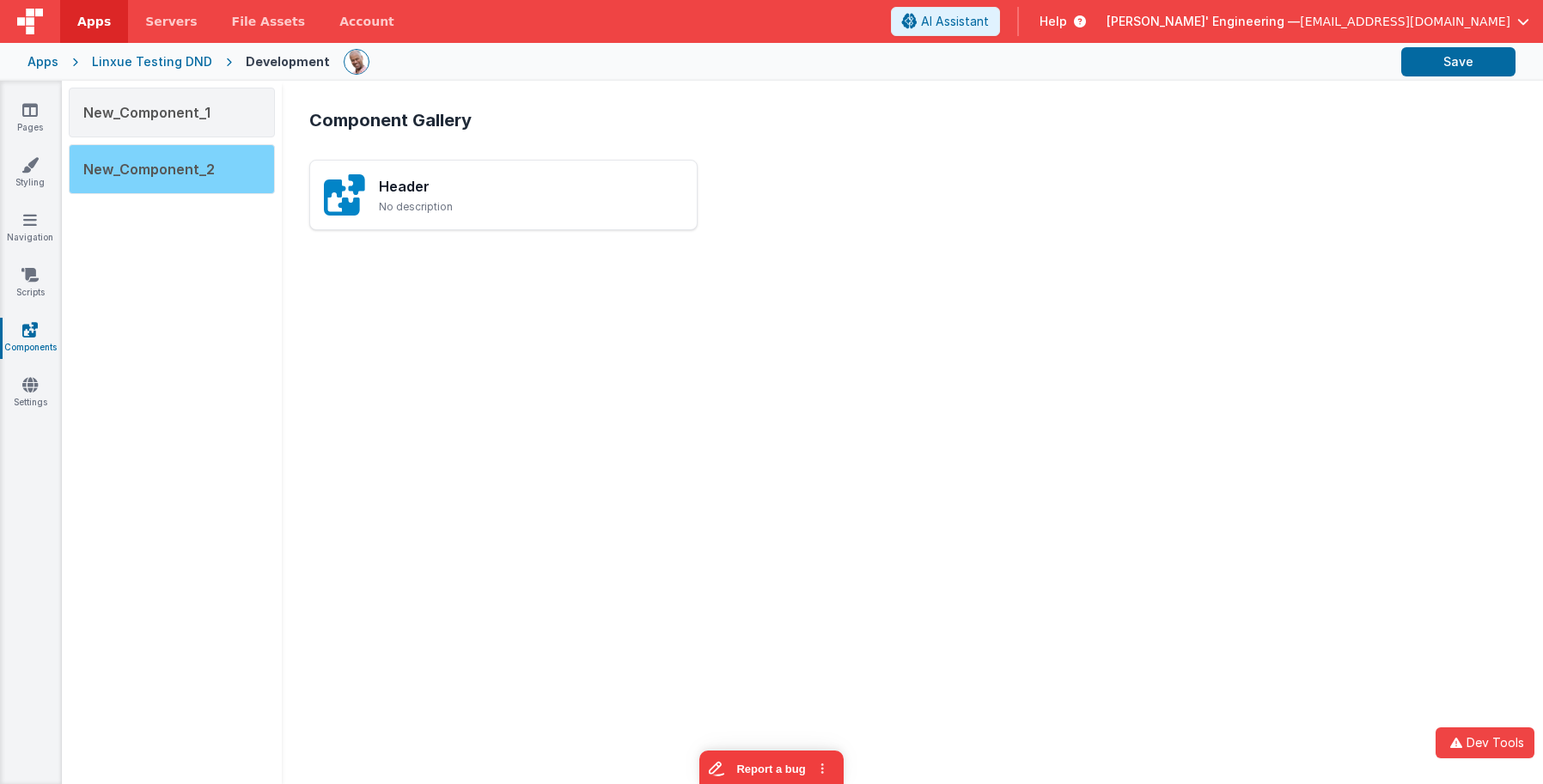
click at [232, 161] on div "New_Component_2" at bounding box center [172, 169] width 206 height 50
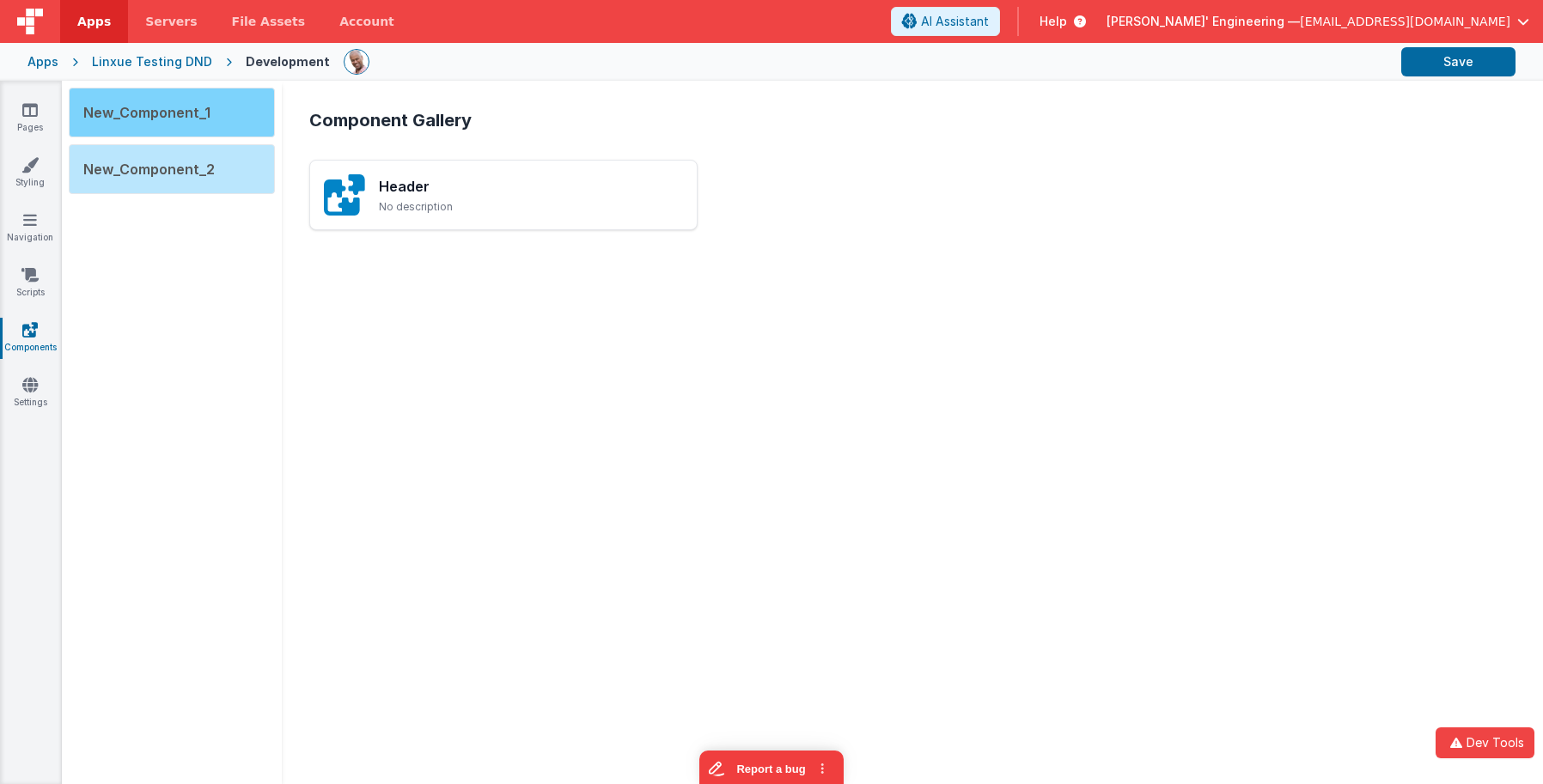
click at [234, 128] on div "New_Component_1" at bounding box center [172, 112] width 206 height 50
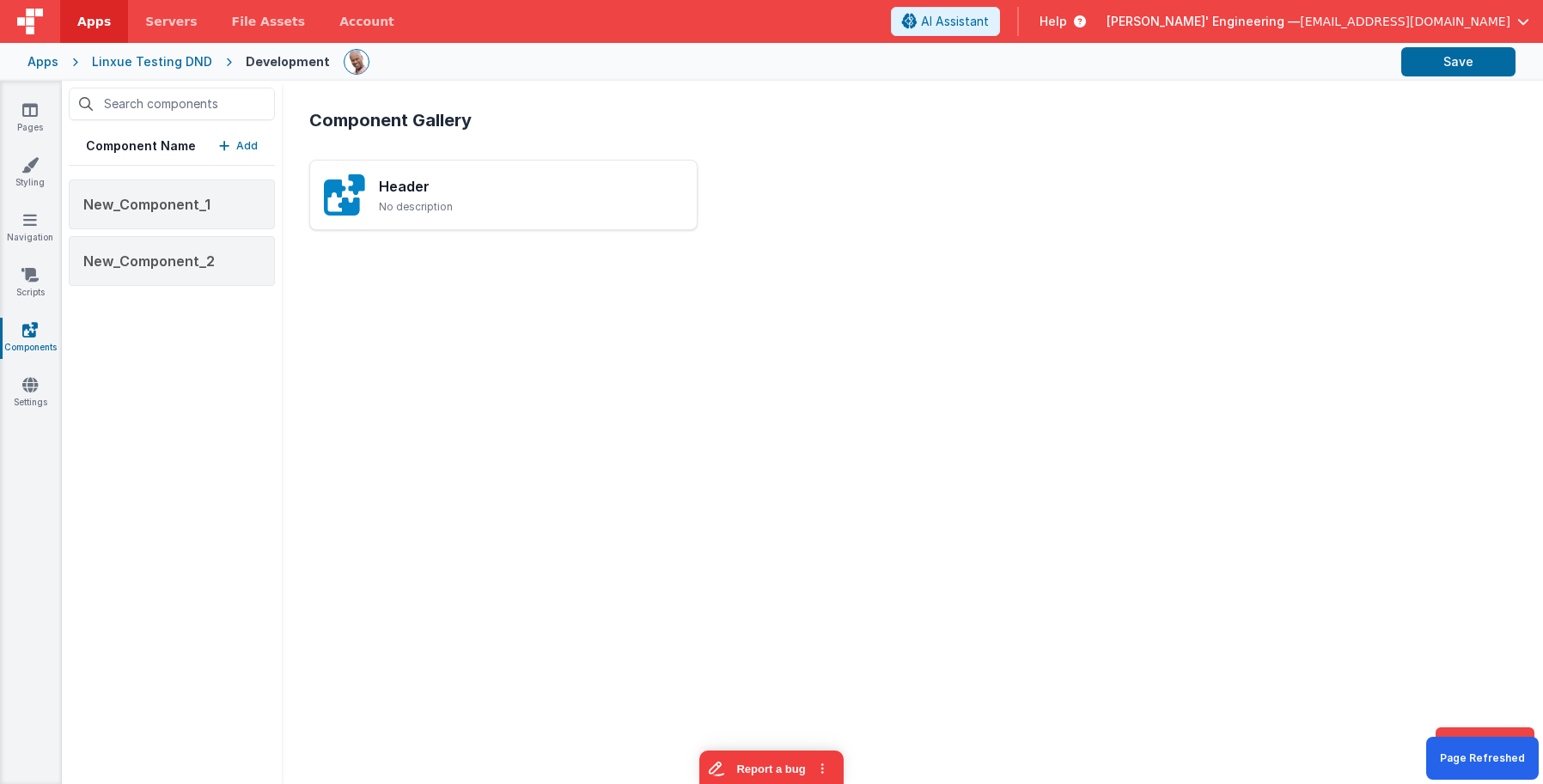
click at [235, 146] on button "Add" at bounding box center [238, 145] width 38 height 17
click at [251, 147] on p "Add" at bounding box center [247, 145] width 22 height 17
drag, startPoint x: 771, startPoint y: 124, endPoint x: 711, endPoint y: 107, distance: 62.4
click at [771, 123] on h2 "Component Gallery" at bounding box center [912, 120] width 1206 height 24
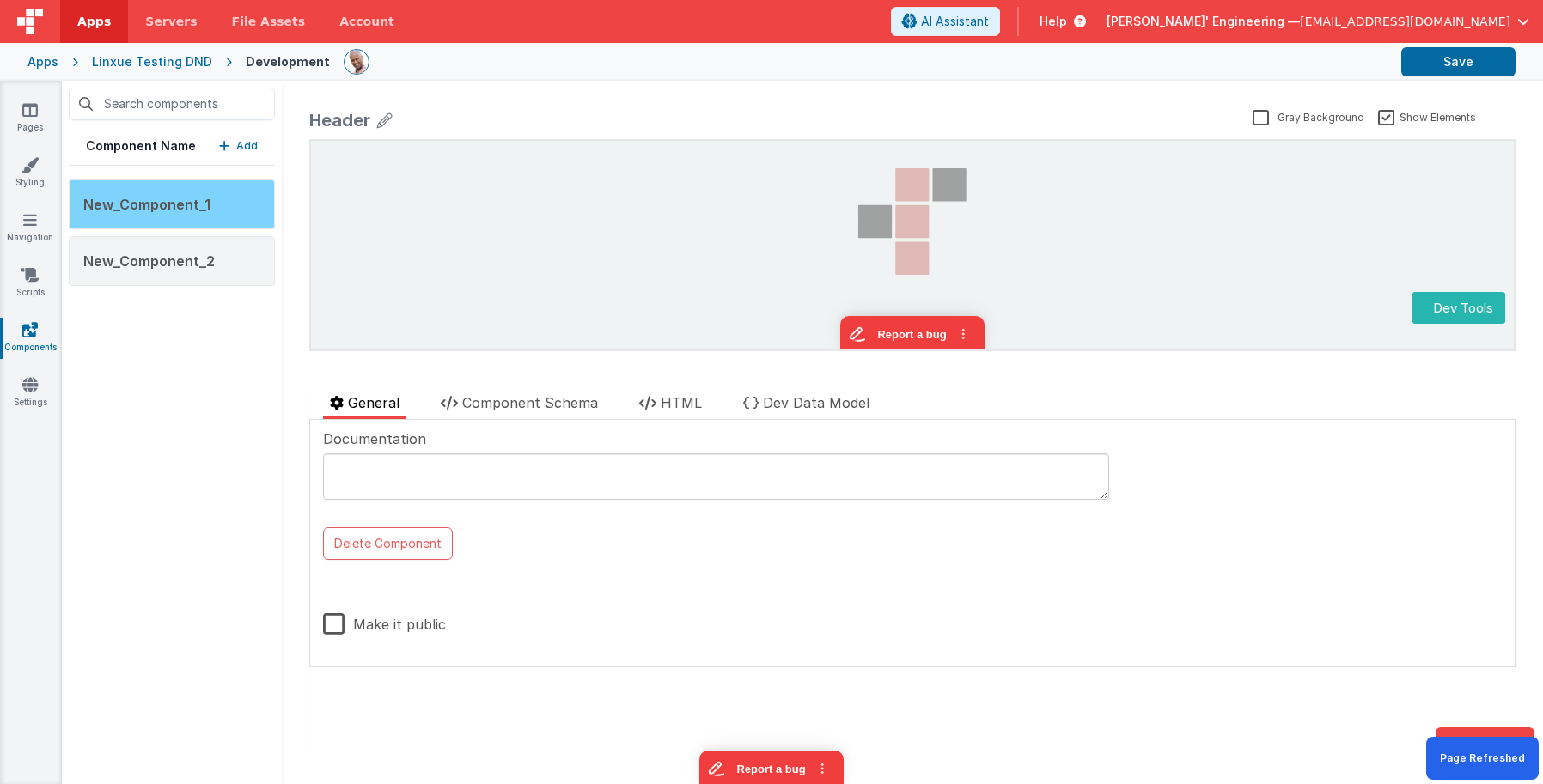
click at [209, 209] on div "New_Component_1" at bounding box center [172, 204] width 206 height 50
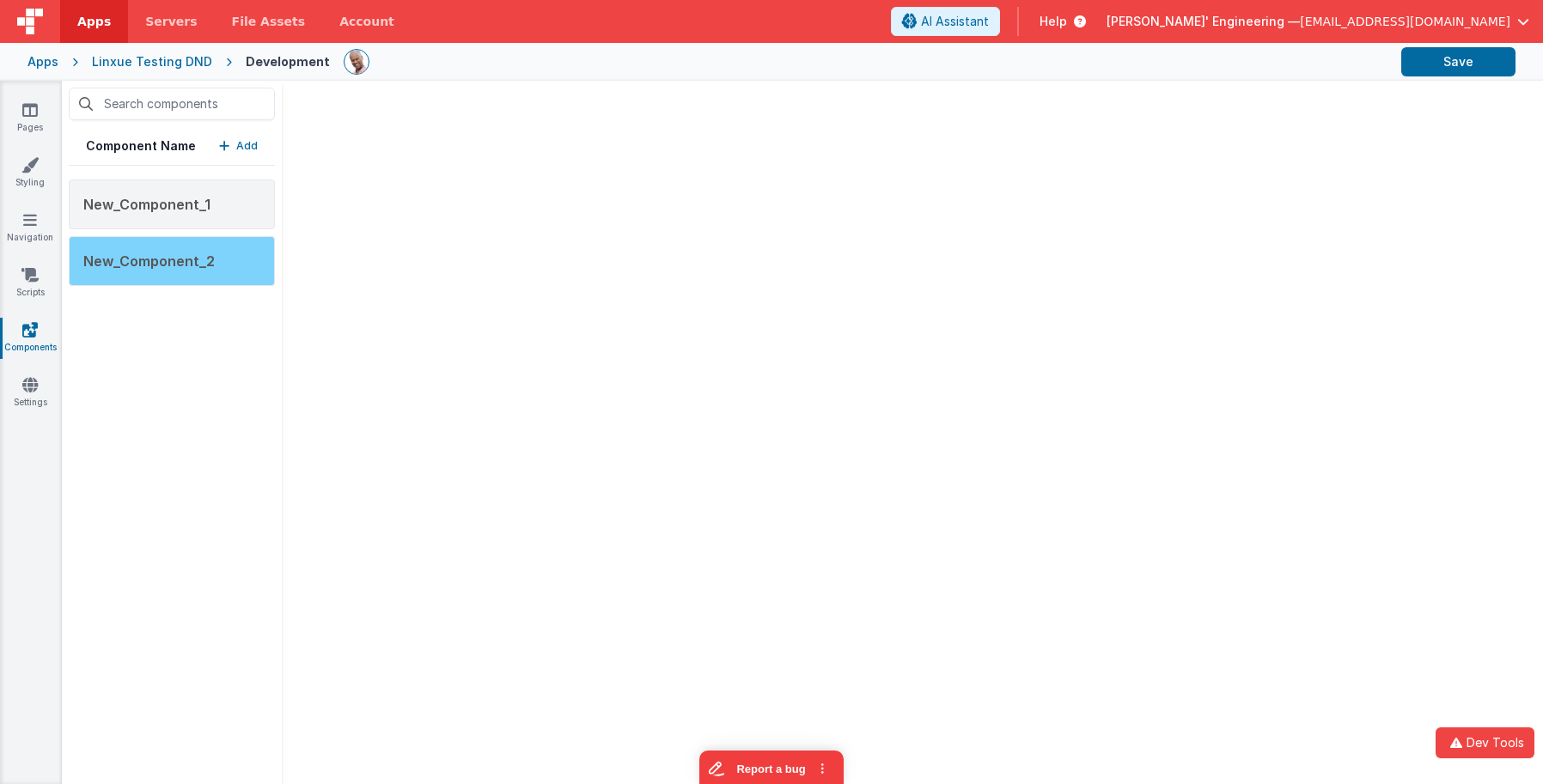
click at [221, 266] on div "New_Component_2" at bounding box center [172, 260] width 206 height 50
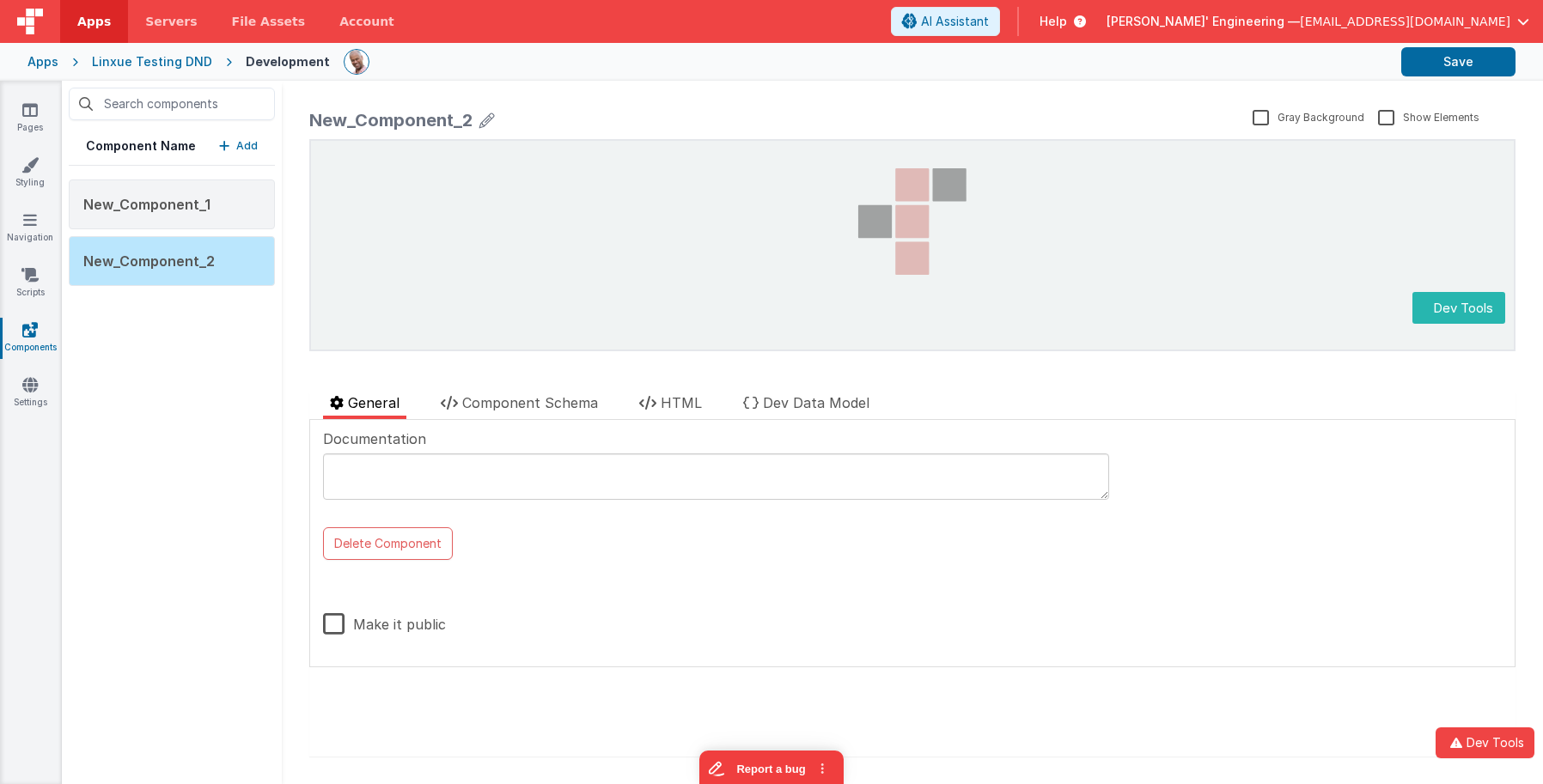
click at [242, 150] on p "Add" at bounding box center [247, 145] width 22 height 17
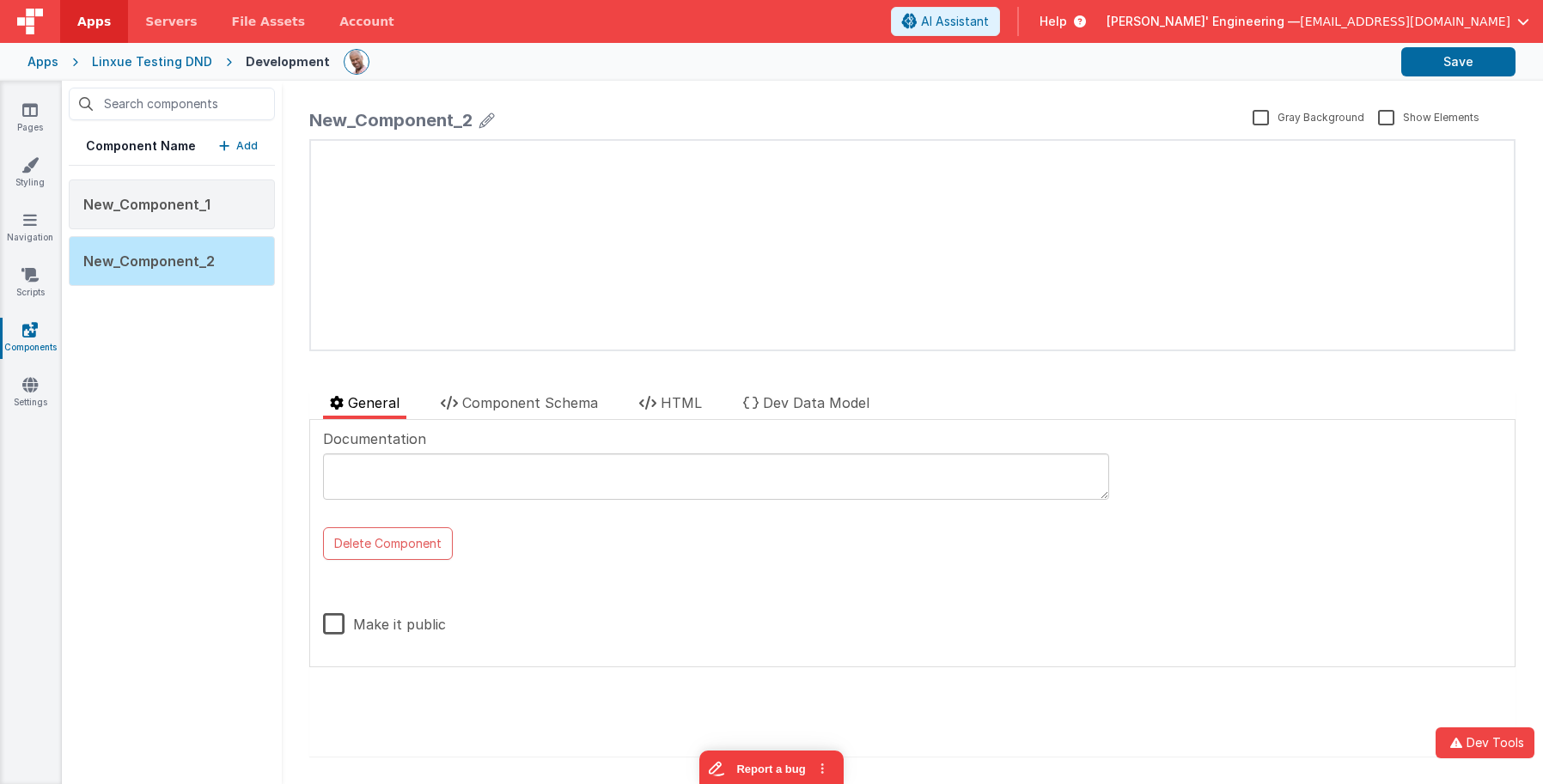
click at [251, 149] on p "Add" at bounding box center [247, 145] width 22 height 17
click at [1469, 733] on button "Dev Tools" at bounding box center [1485, 742] width 99 height 30
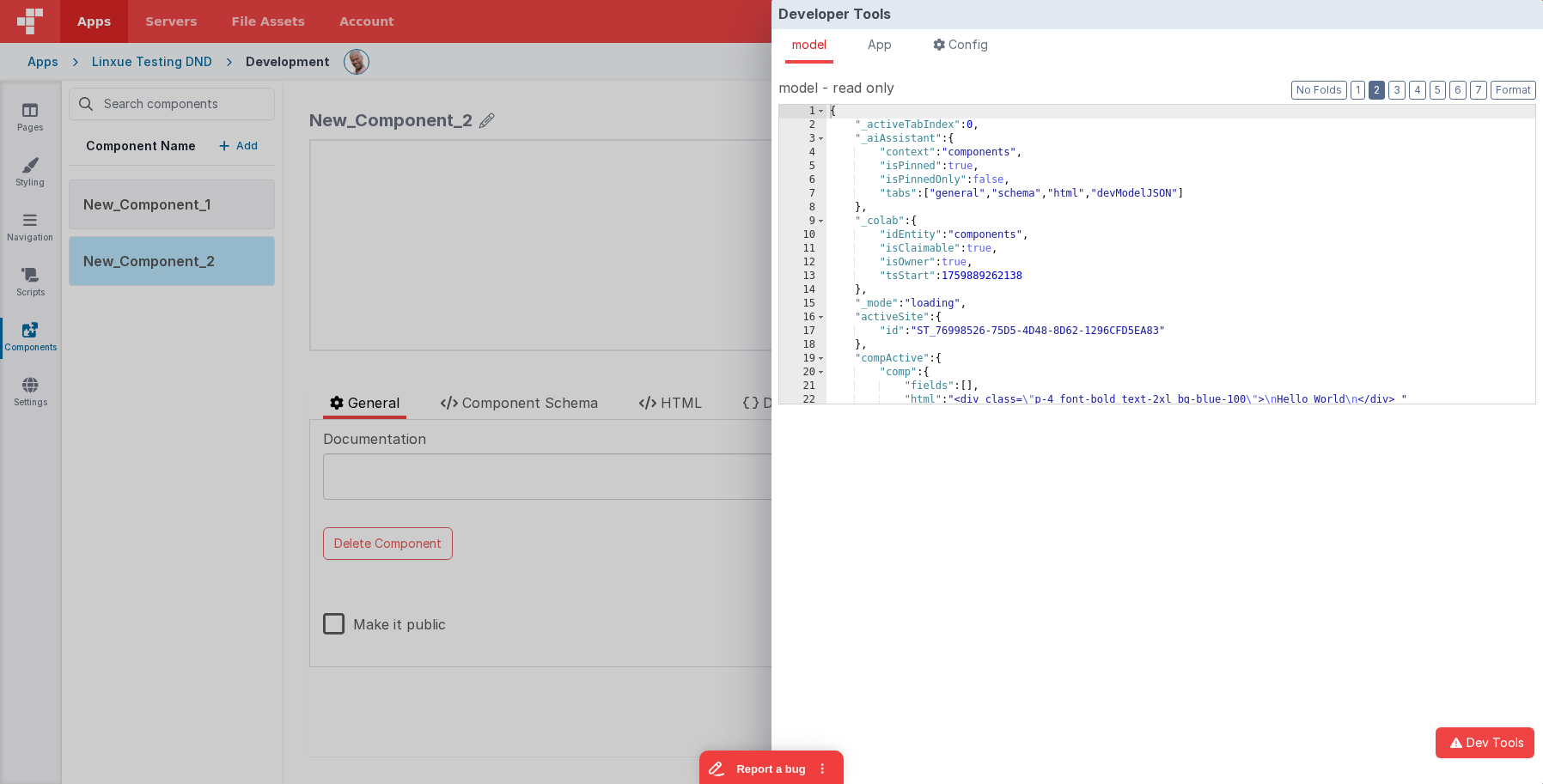
click at [1376, 87] on button "2" at bounding box center [1377, 89] width 17 height 19
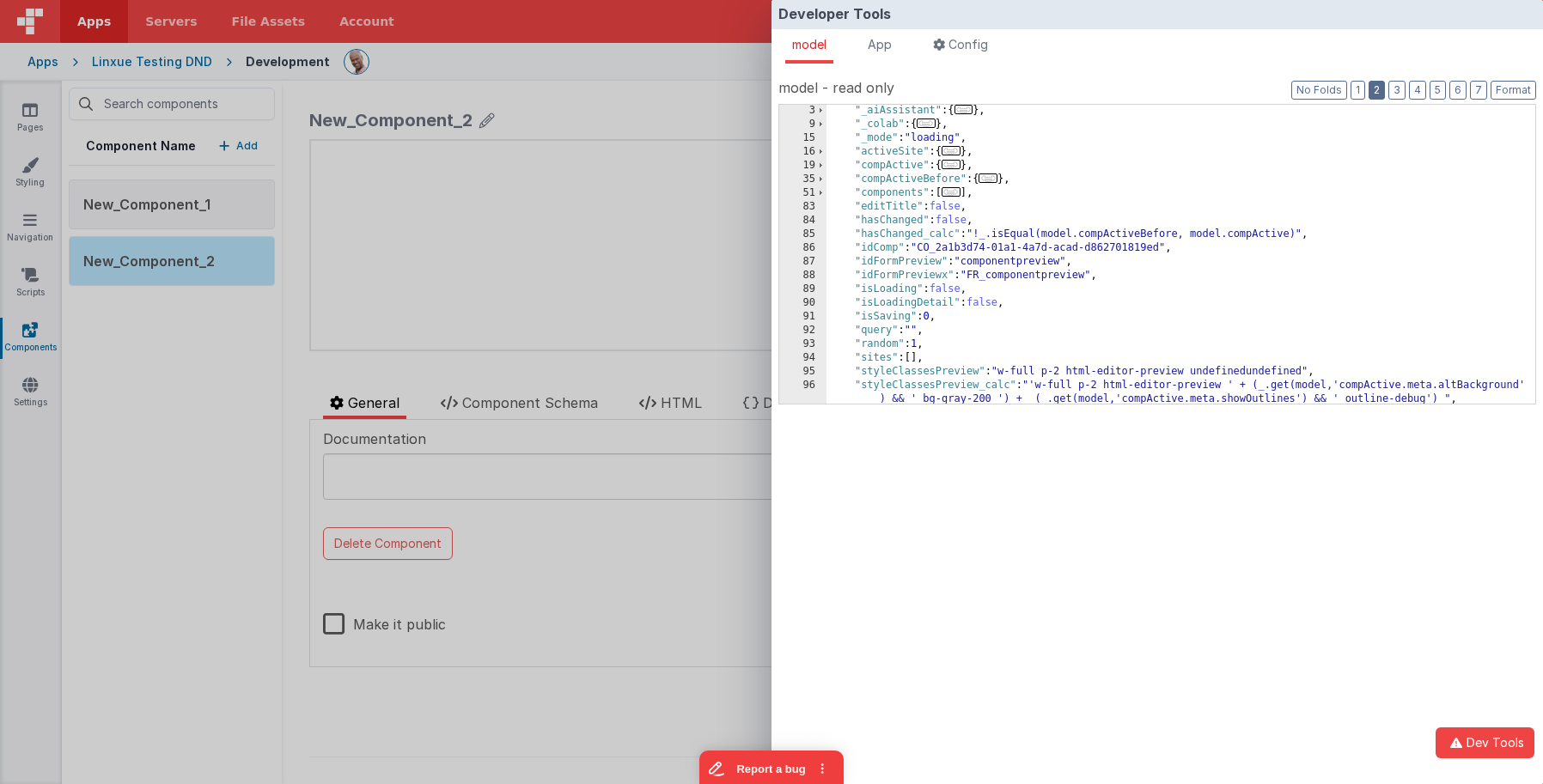
scroll to position [28, 0]
click at [892, 228] on div ""_aiAssistant" : { ... } , "_colab" : { ... } , "_mode" : "loading" , "activeSi…" at bounding box center [1180, 267] width 709 height 326
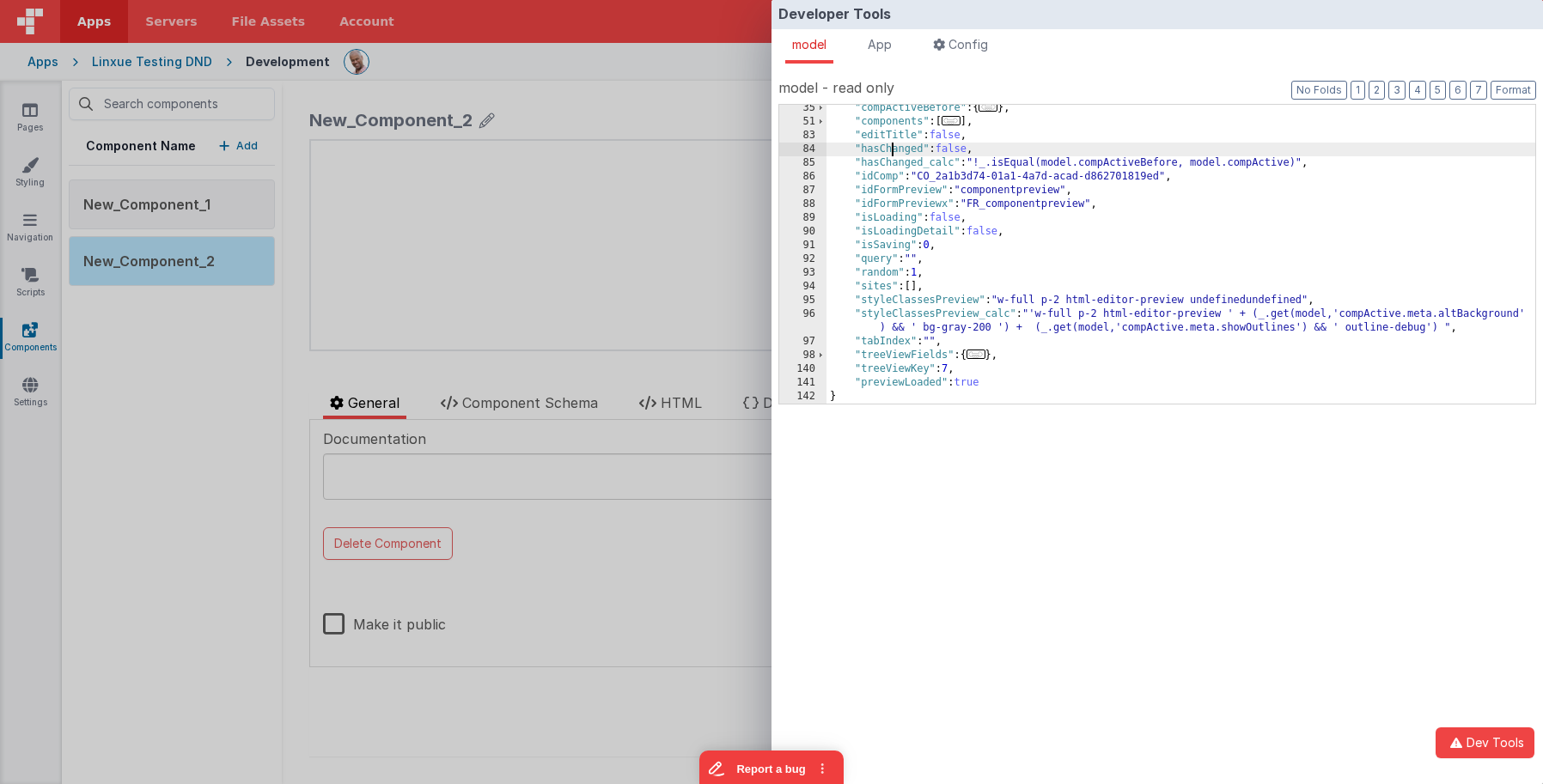
scroll to position [99, 0]
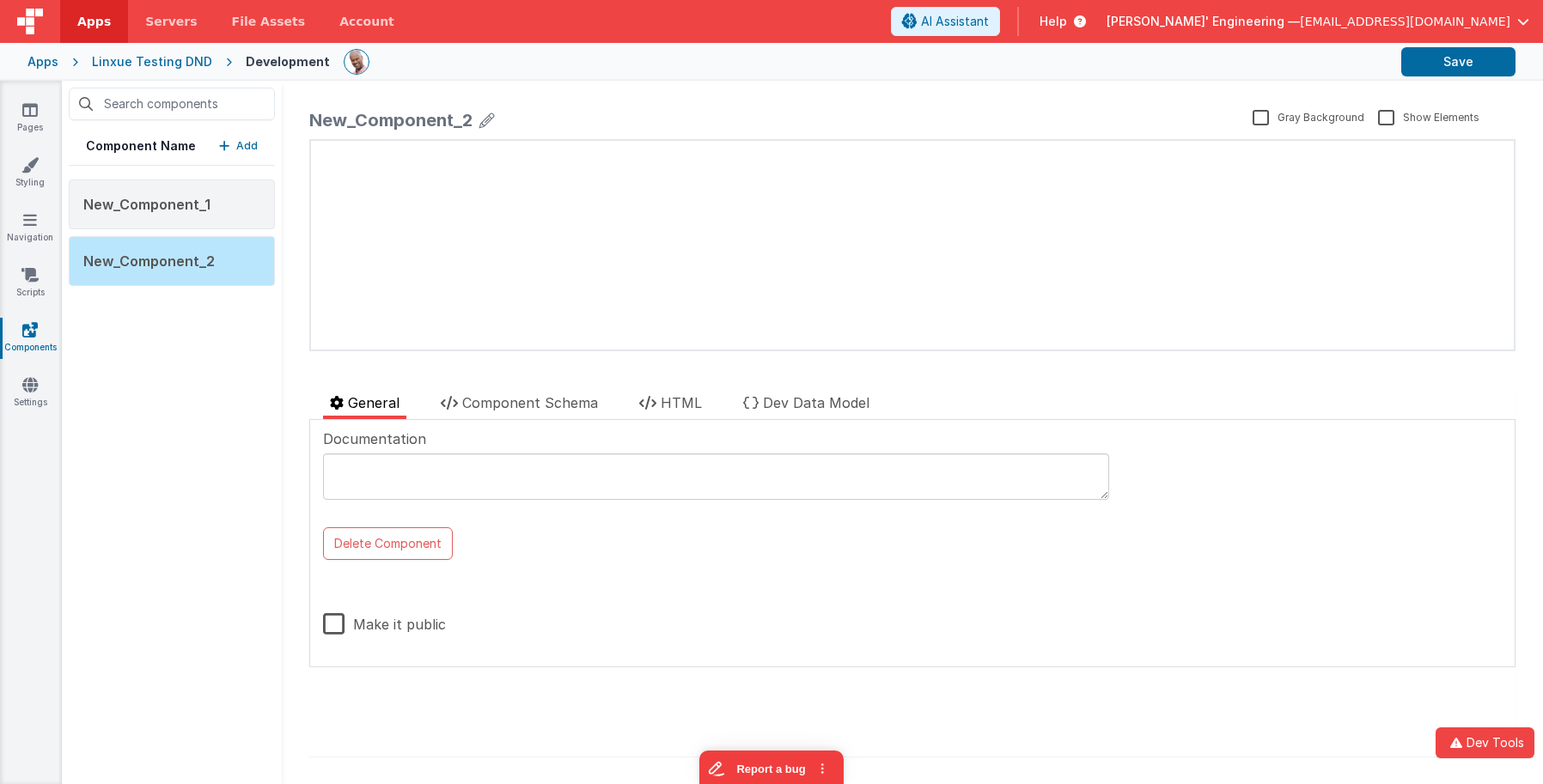
drag, startPoint x: 665, startPoint y: 219, endPoint x: 637, endPoint y: 219, distance: 28.0
click at [665, 220] on div "Developer Tools model App Params Log (18) Misc Windows Config model - read only…" at bounding box center [772, 392] width 1543 height 784
